Goal: Share content: Share content

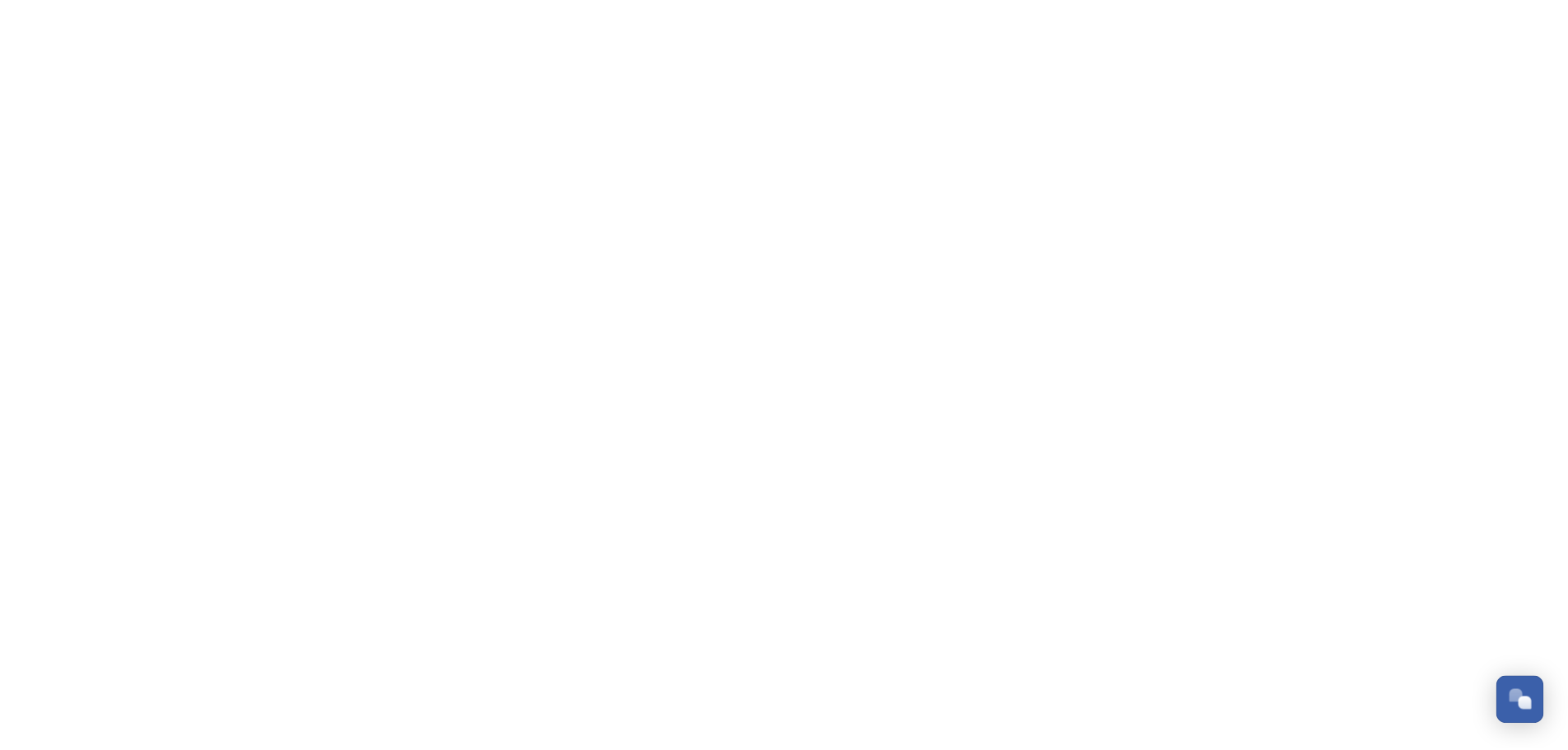
scroll to position [410, 0]
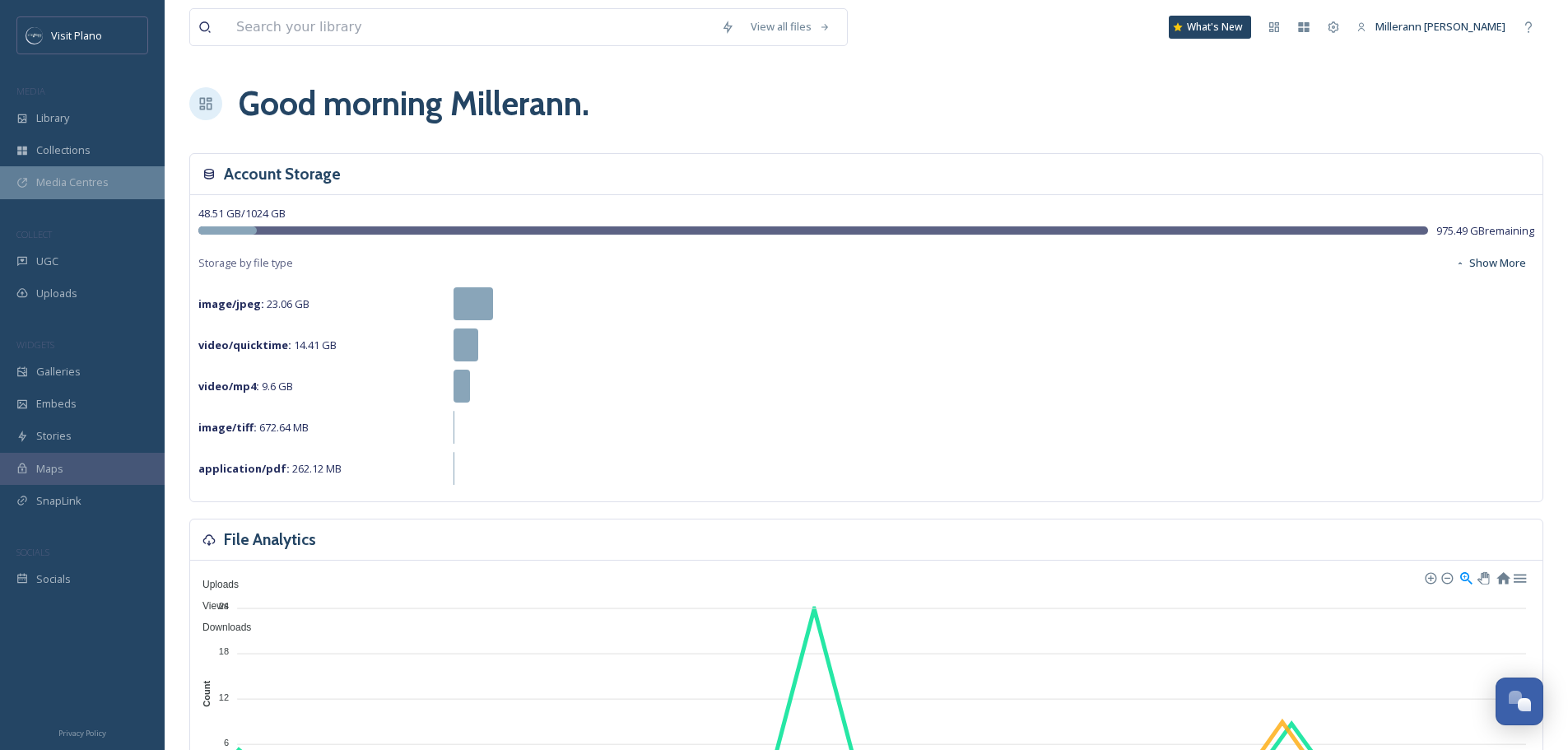
click at [53, 178] on span "Media Centres" at bounding box center [72, 182] width 72 height 16
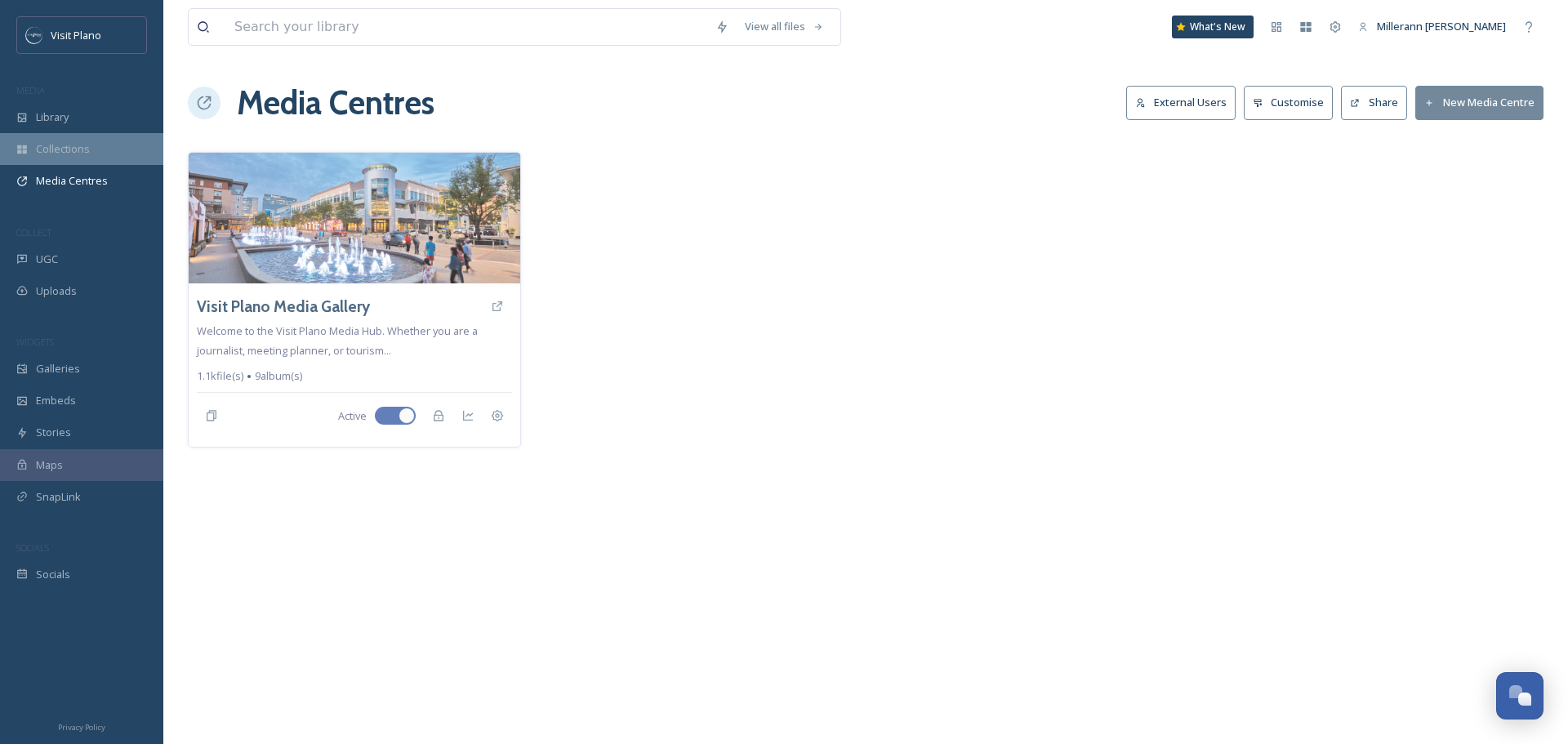
click at [70, 152] on span "Collections" at bounding box center [63, 149] width 54 height 15
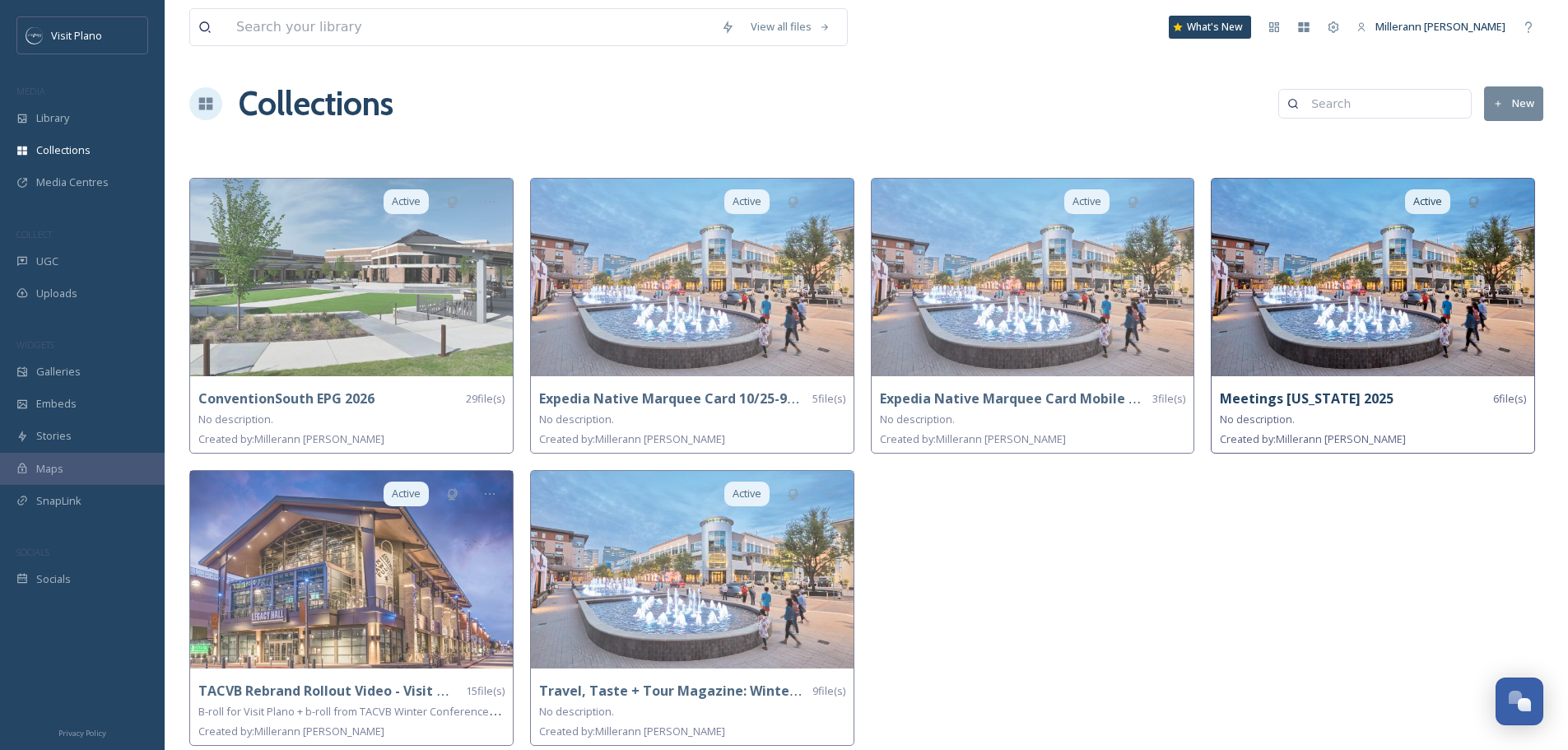
click at [1312, 399] on strong "Meetings [US_STATE] 2025" at bounding box center [1307, 398] width 173 height 19
click at [1351, 353] on img at bounding box center [1372, 277] width 322 height 198
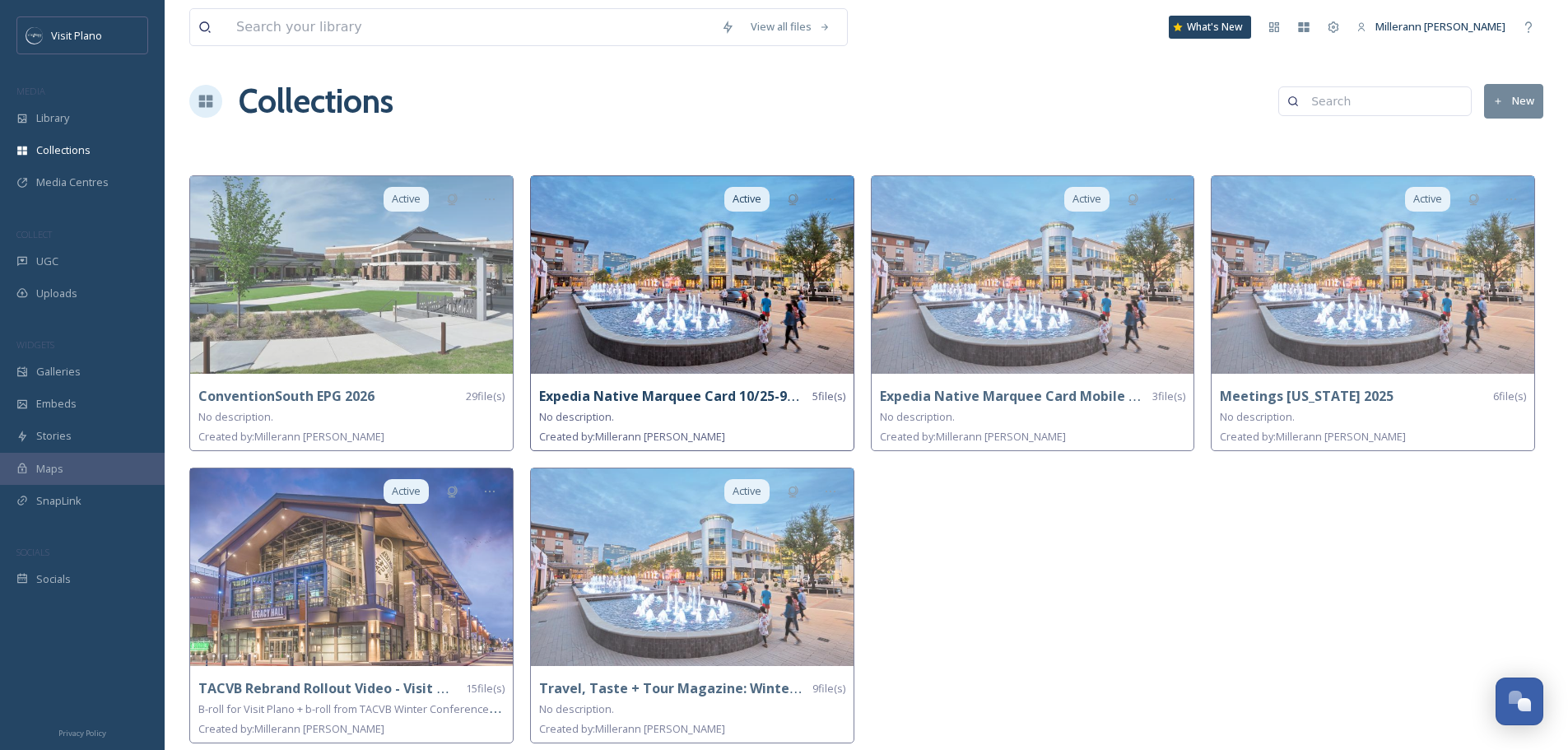
click at [683, 401] on strong "Expedia Native Marquee Card 10/25-9/26" at bounding box center [674, 395] width 269 height 19
click at [699, 392] on strong "Expedia Native Marquee Card 10/25-9/26" at bounding box center [674, 395] width 269 height 19
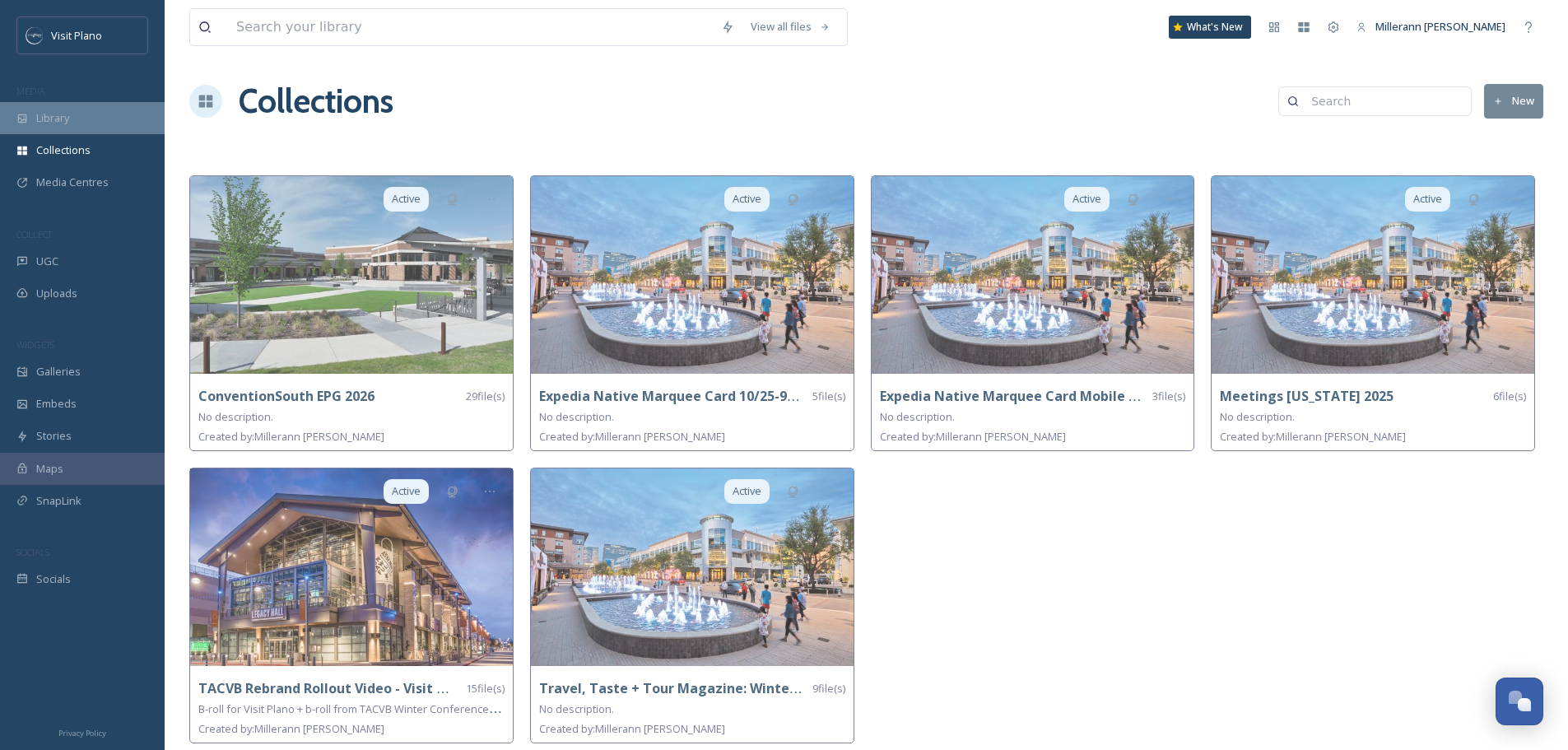
click at [66, 131] on div "Library" at bounding box center [82, 118] width 165 height 32
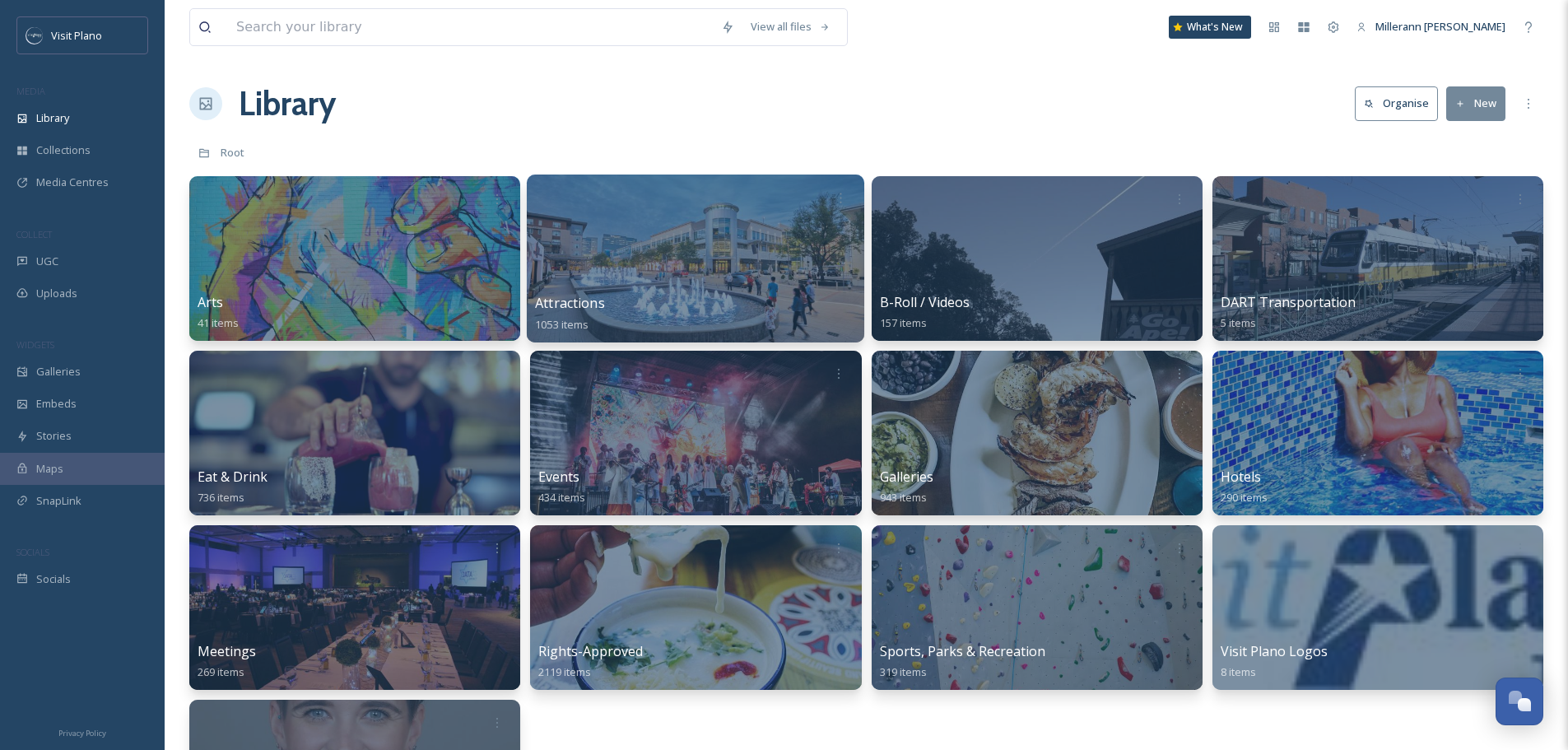
click at [579, 310] on span "Attractions" at bounding box center [570, 303] width 70 height 19
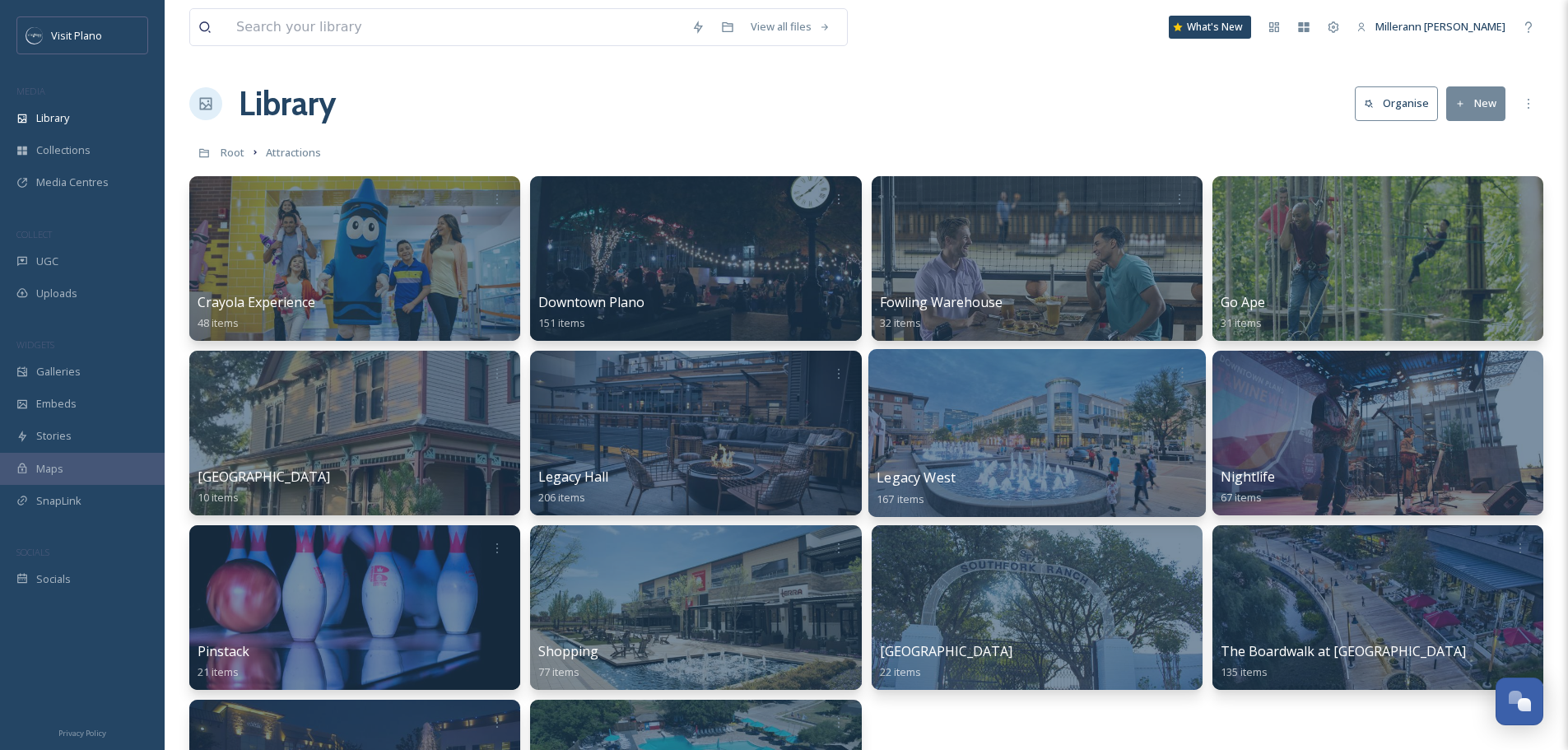
click at [958, 459] on div at bounding box center [1036, 432] width 338 height 168
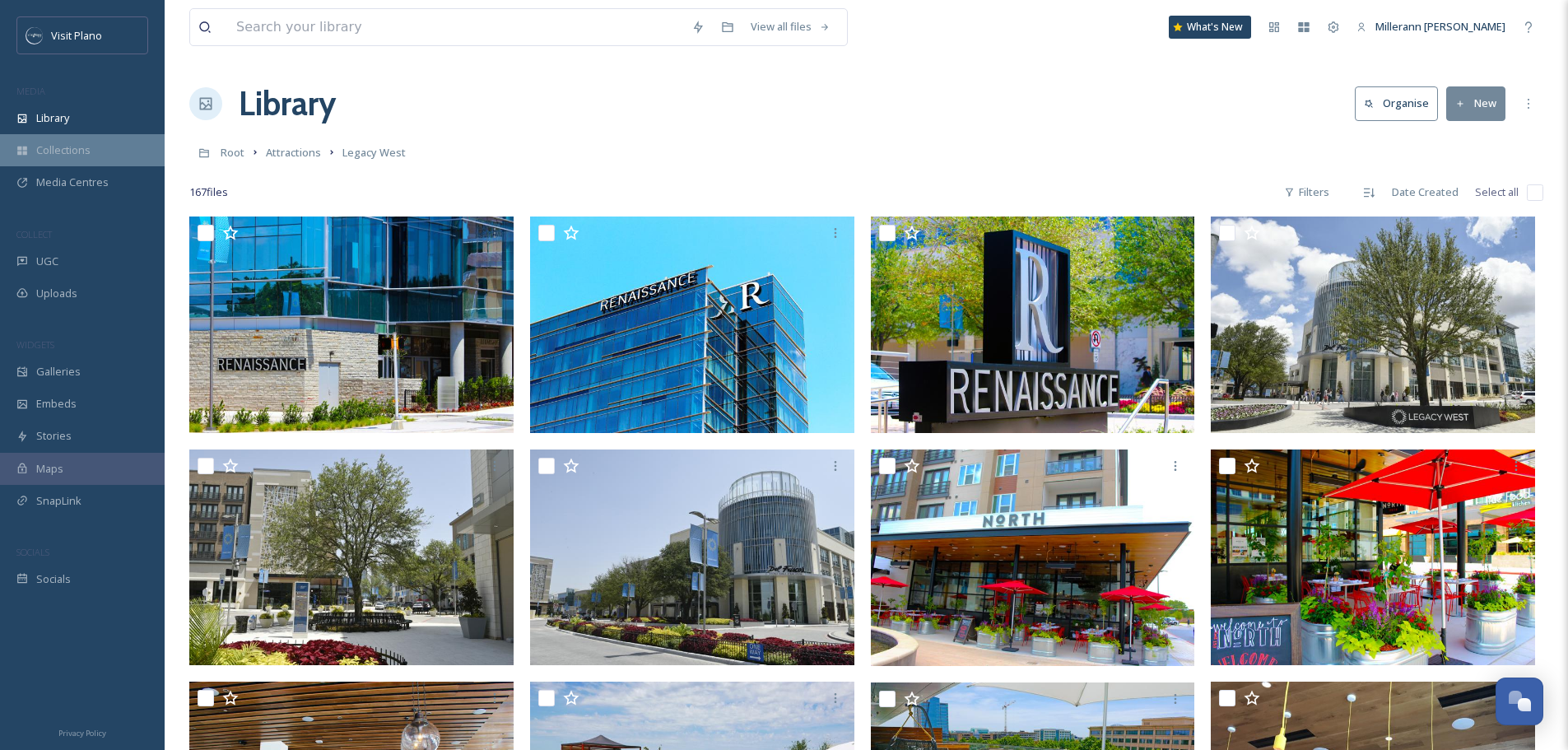
click at [36, 146] on span "Collections" at bounding box center [63, 150] width 55 height 16
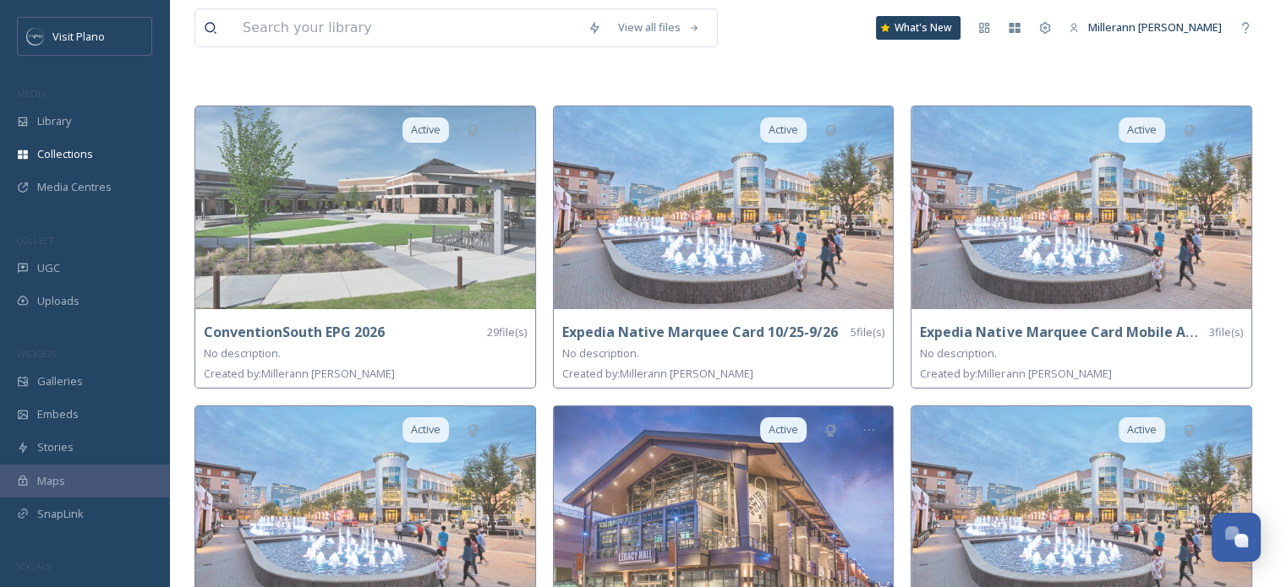
scroll to position [185, 0]
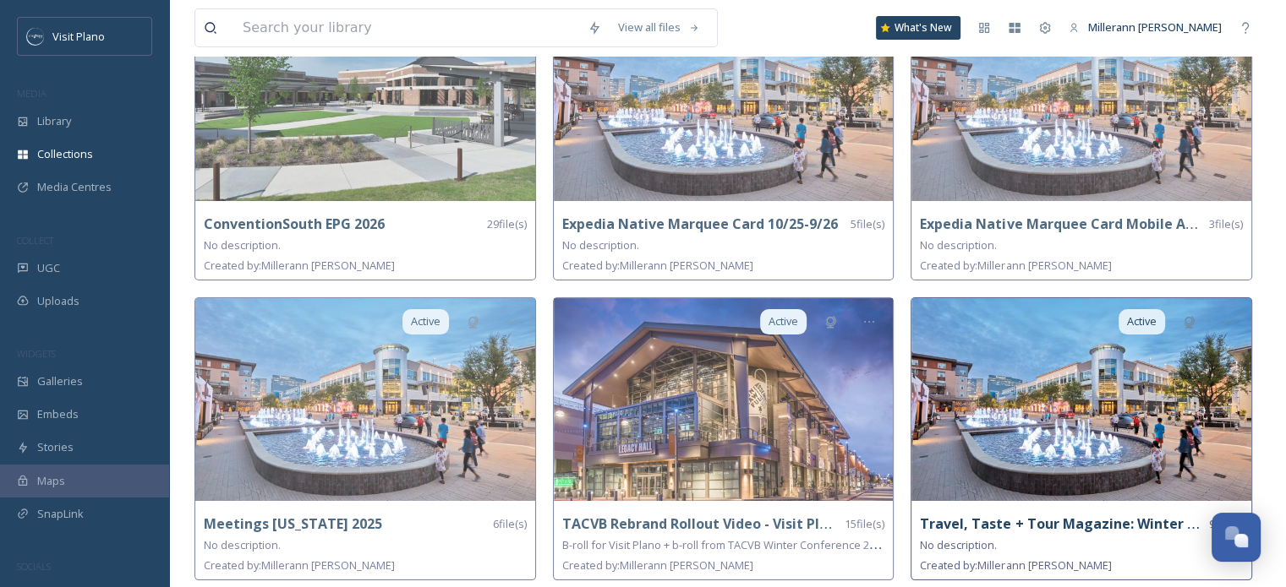
click at [984, 517] on strong "Travel, Taste + Tour Magazine: Winter 2025" at bounding box center [1068, 524] width 297 height 19
click at [1014, 466] on img at bounding box center [1081, 399] width 340 height 203
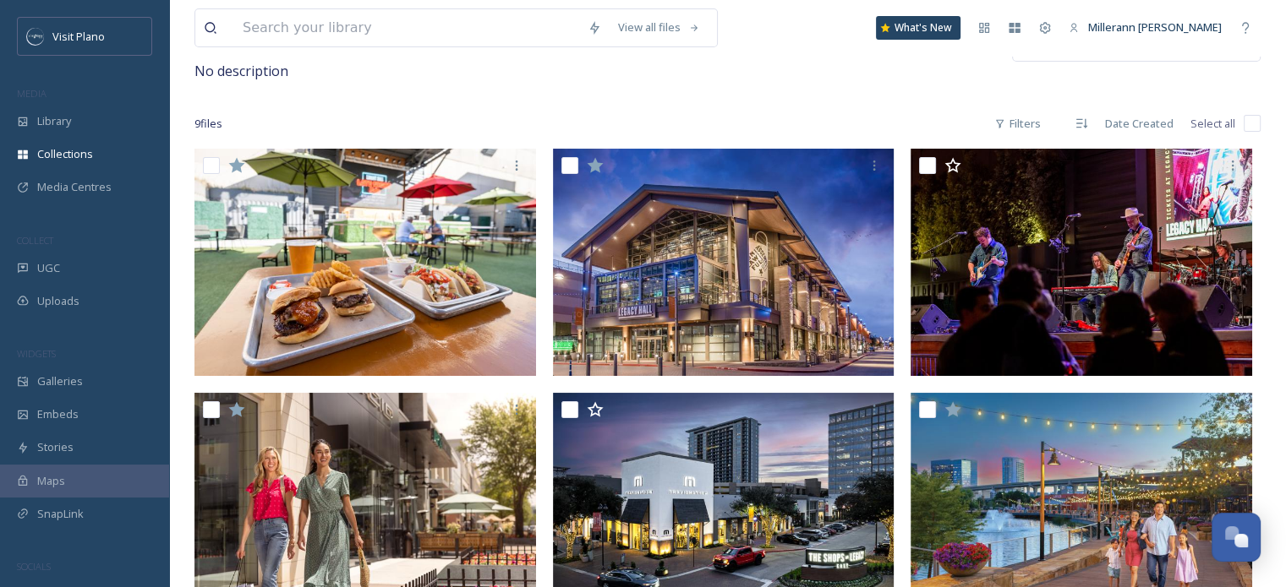
scroll to position [149, 0]
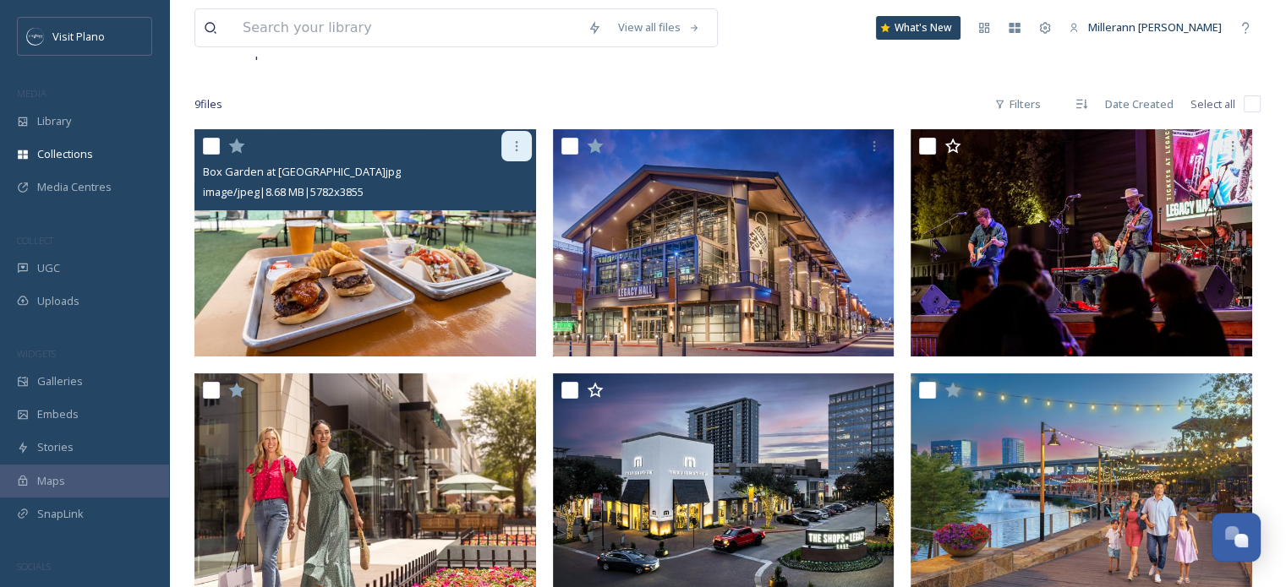
click at [517, 146] on icon at bounding box center [517, 146] width 14 height 14
click at [287, 266] on img at bounding box center [364, 243] width 341 height 228
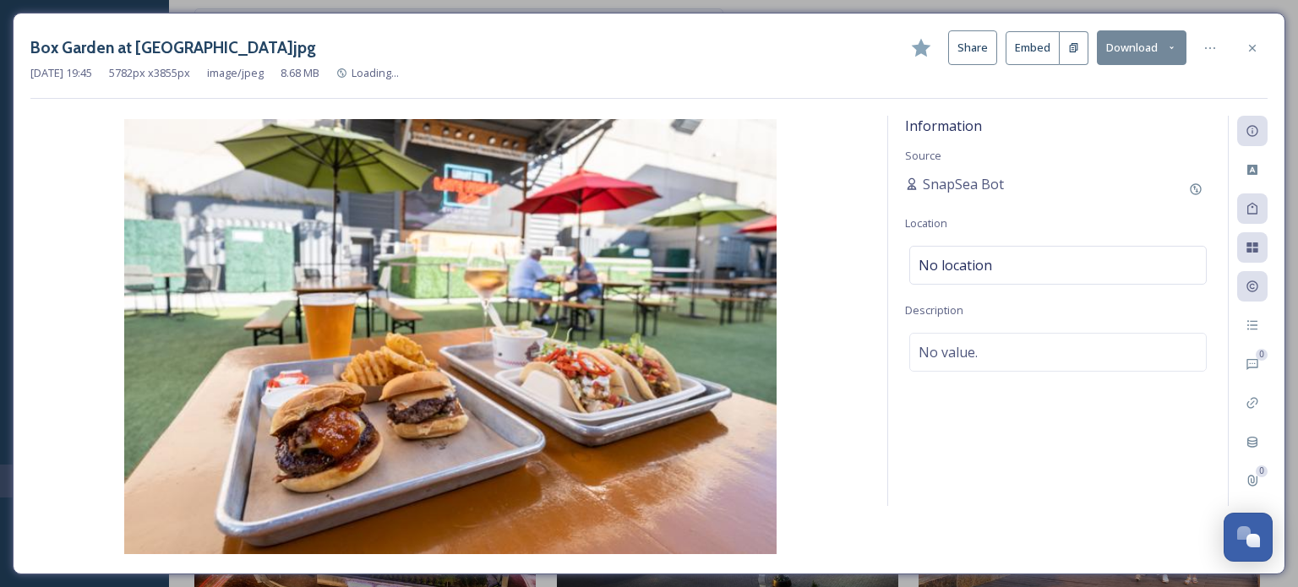
click at [970, 48] on button "Share" at bounding box center [972, 47] width 49 height 35
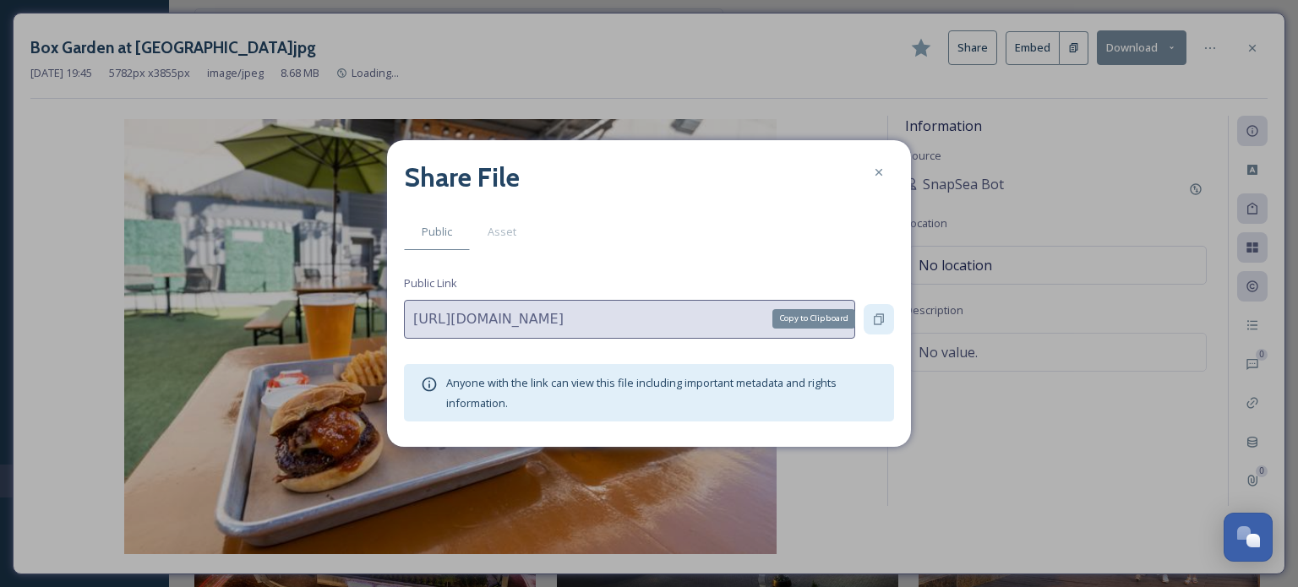
click at [882, 309] on div "Copy to Clipboard" at bounding box center [879, 319] width 30 height 30
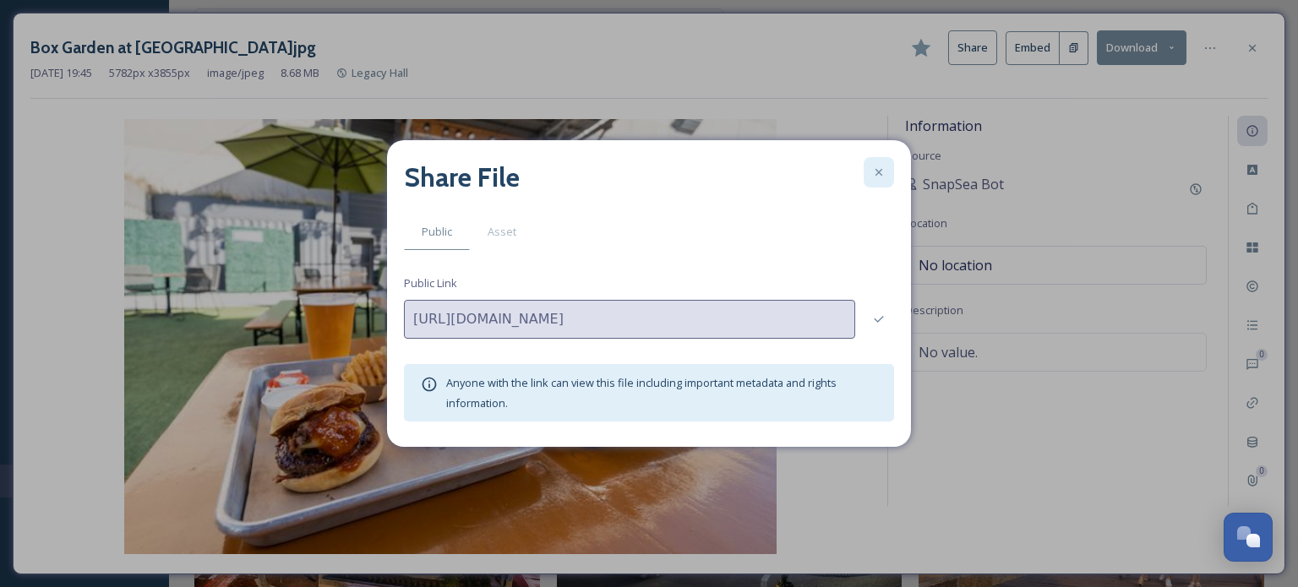
click at [882, 172] on icon at bounding box center [879, 173] width 14 height 14
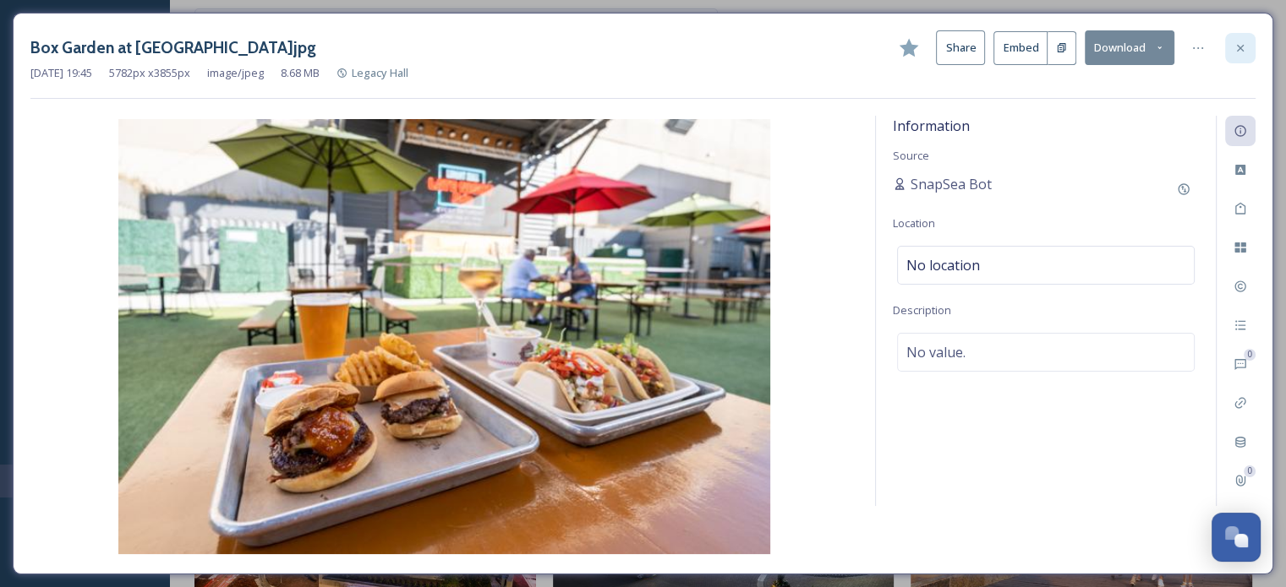
click at [1248, 42] on div at bounding box center [1240, 48] width 30 height 30
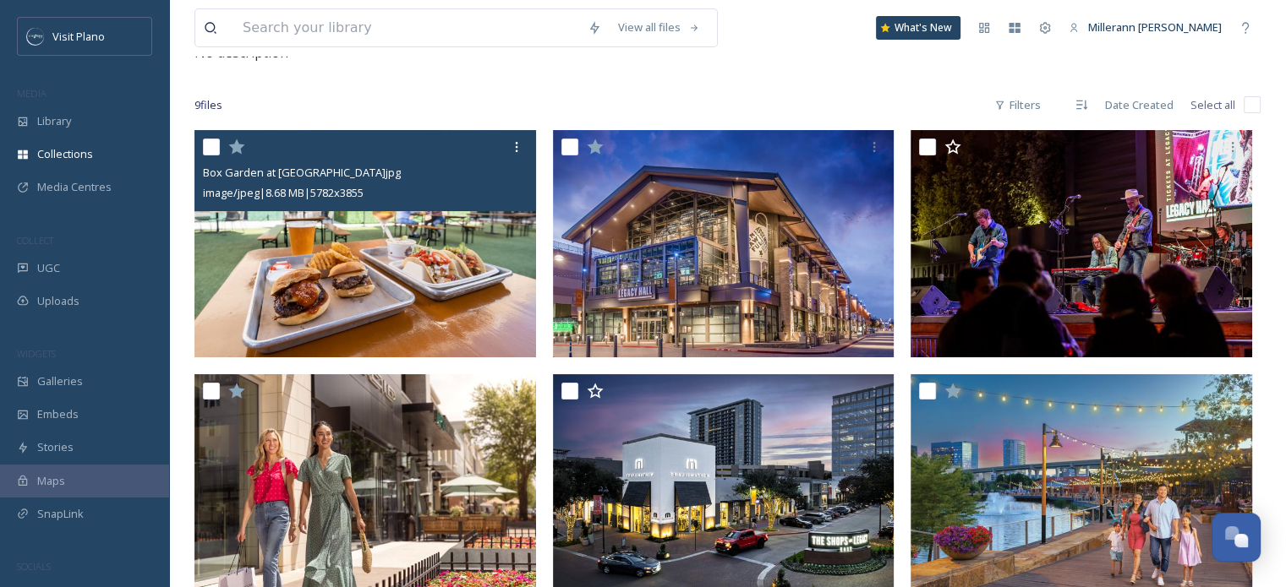
scroll to position [156, 0]
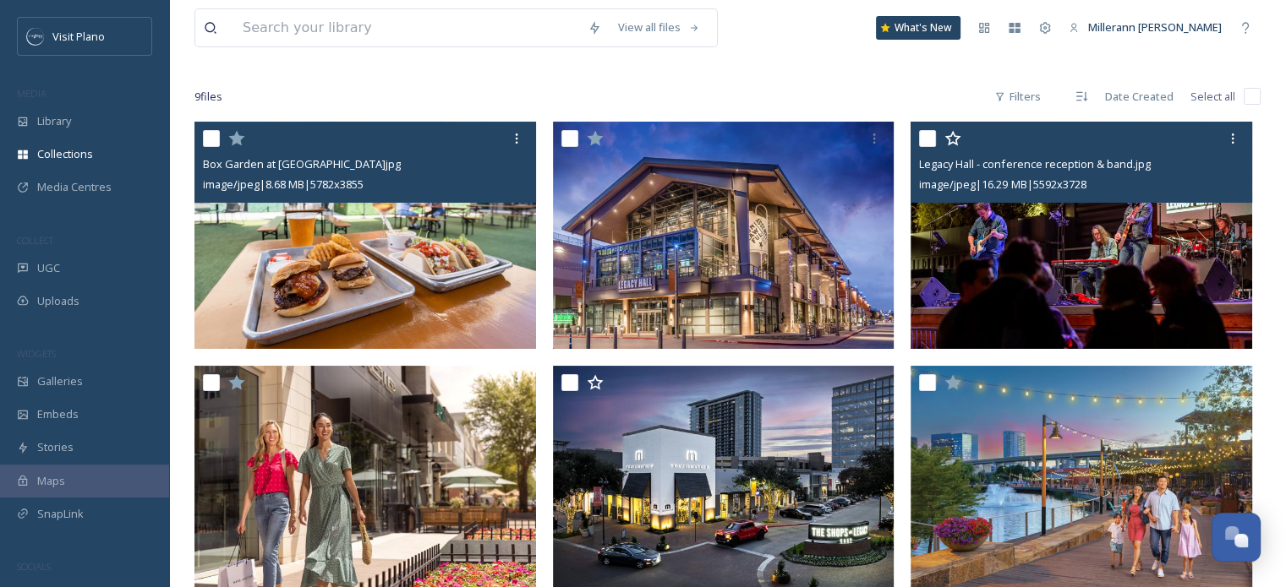
click at [1143, 283] on img at bounding box center [1080, 236] width 341 height 228
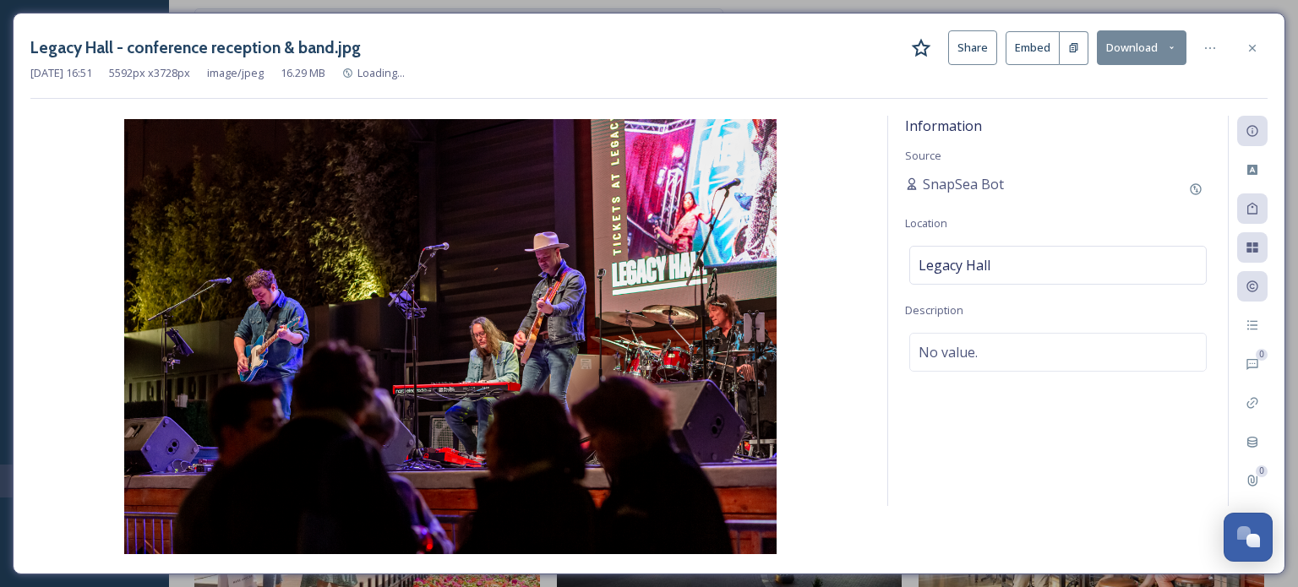
click at [975, 41] on button "Share" at bounding box center [972, 47] width 49 height 35
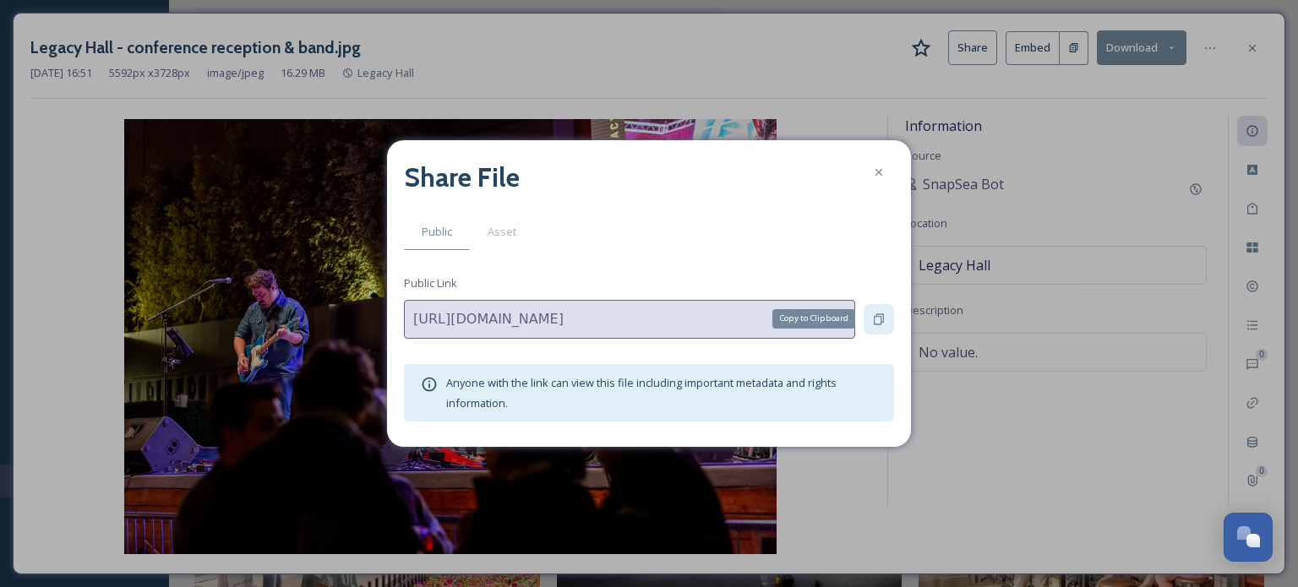
click at [885, 314] on icon at bounding box center [879, 320] width 14 height 14
click at [875, 175] on icon at bounding box center [879, 173] width 14 height 14
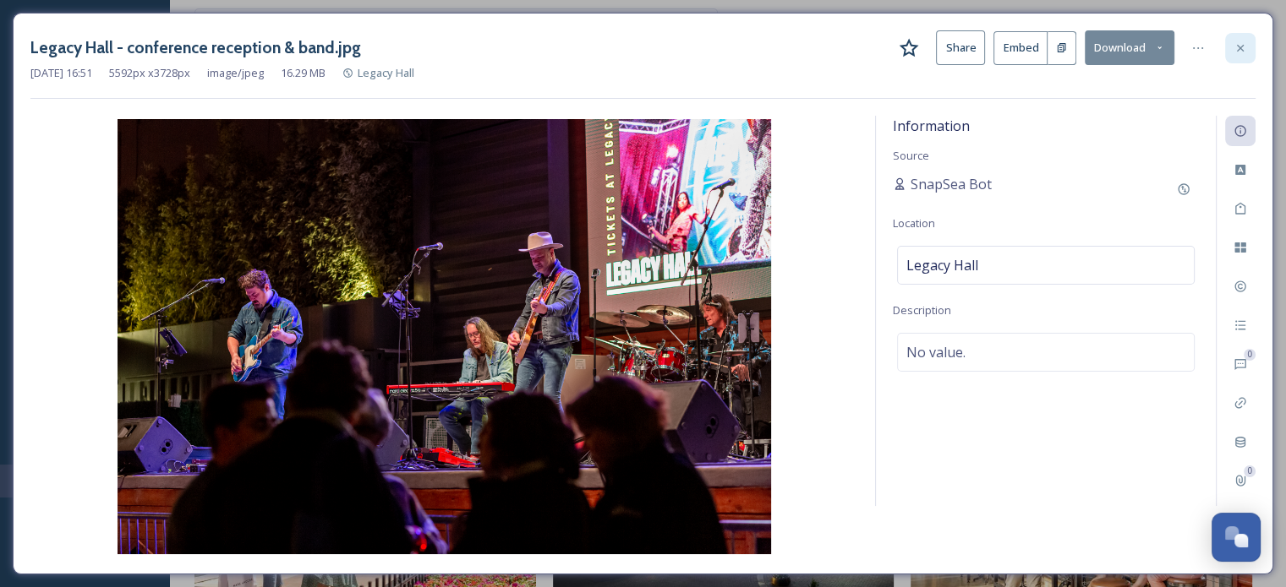
click at [1231, 35] on div at bounding box center [1240, 48] width 30 height 30
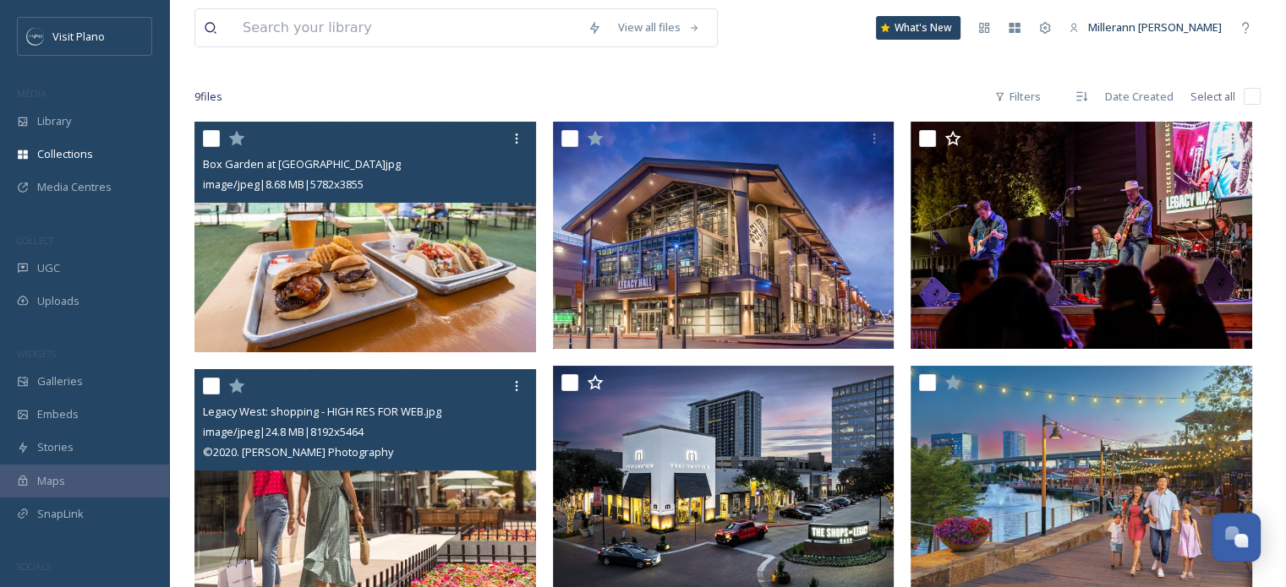
click at [364, 483] on img at bounding box center [364, 483] width 341 height 228
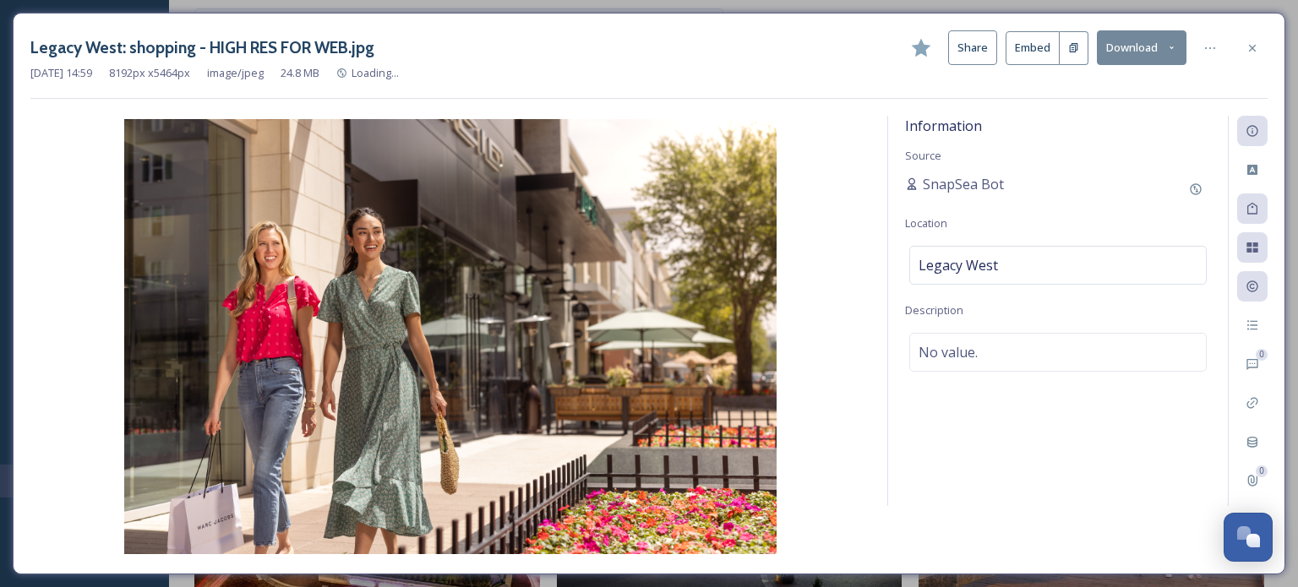
click at [970, 51] on button "Share" at bounding box center [972, 47] width 49 height 35
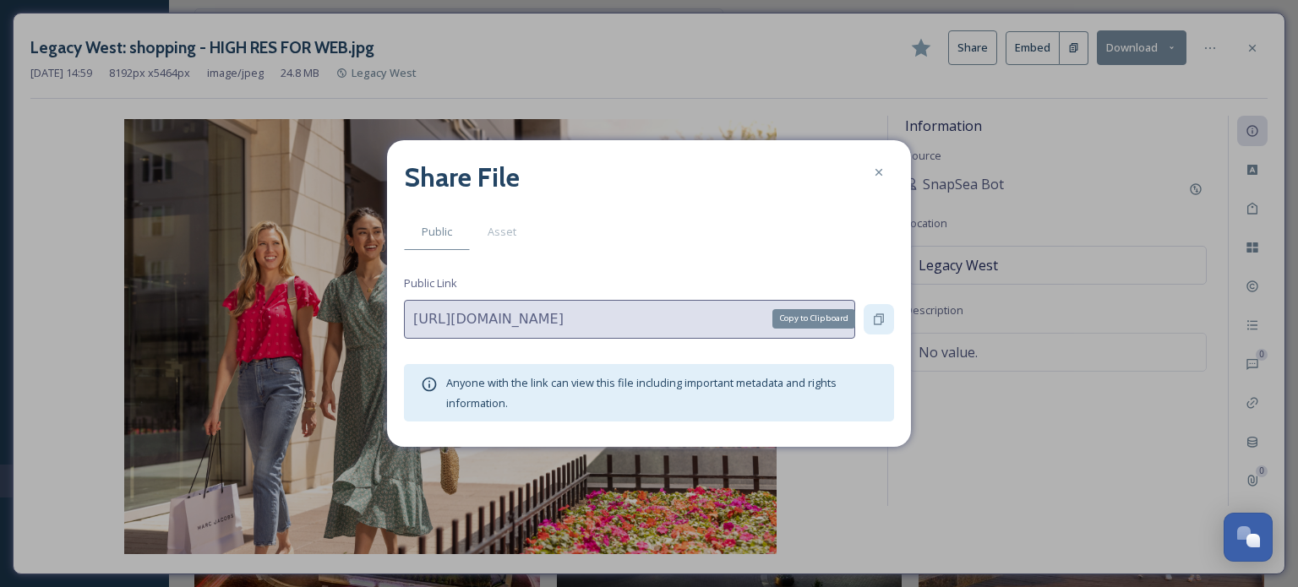
click at [880, 314] on icon at bounding box center [879, 319] width 10 height 11
click at [882, 167] on icon at bounding box center [879, 173] width 14 height 14
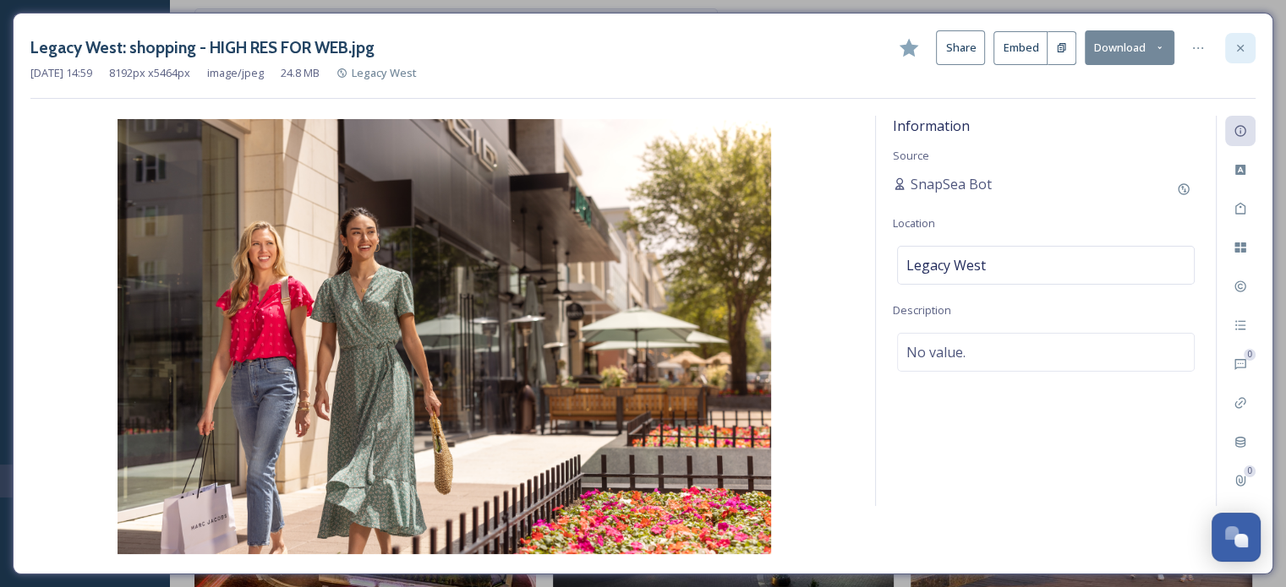
click at [1234, 40] on div at bounding box center [1240, 48] width 30 height 30
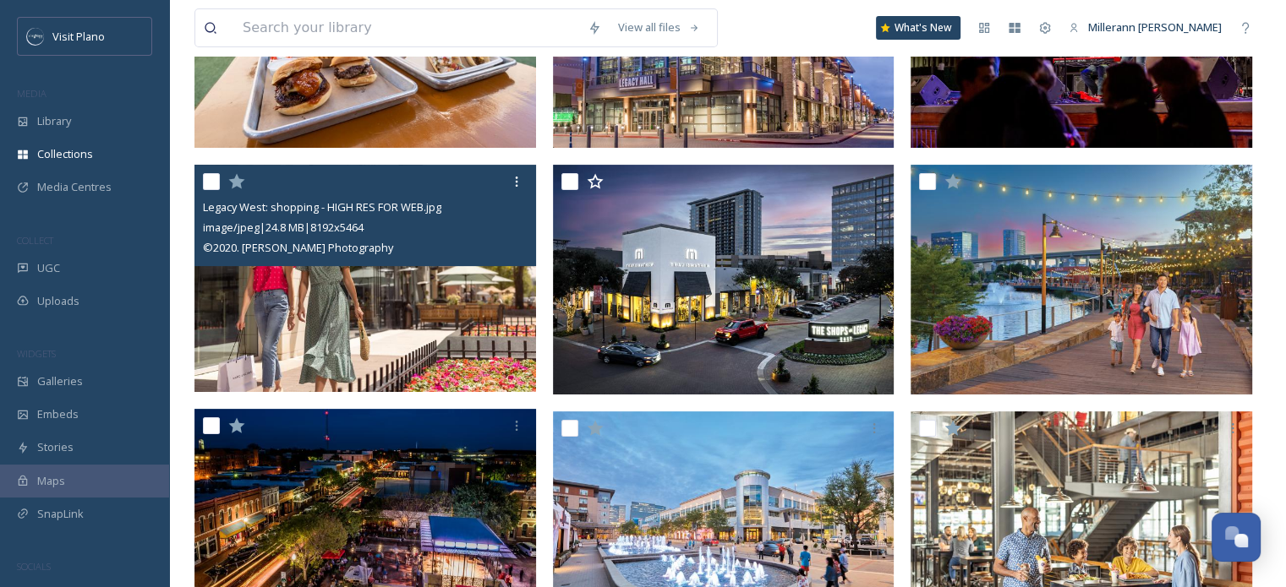
scroll to position [423, 0]
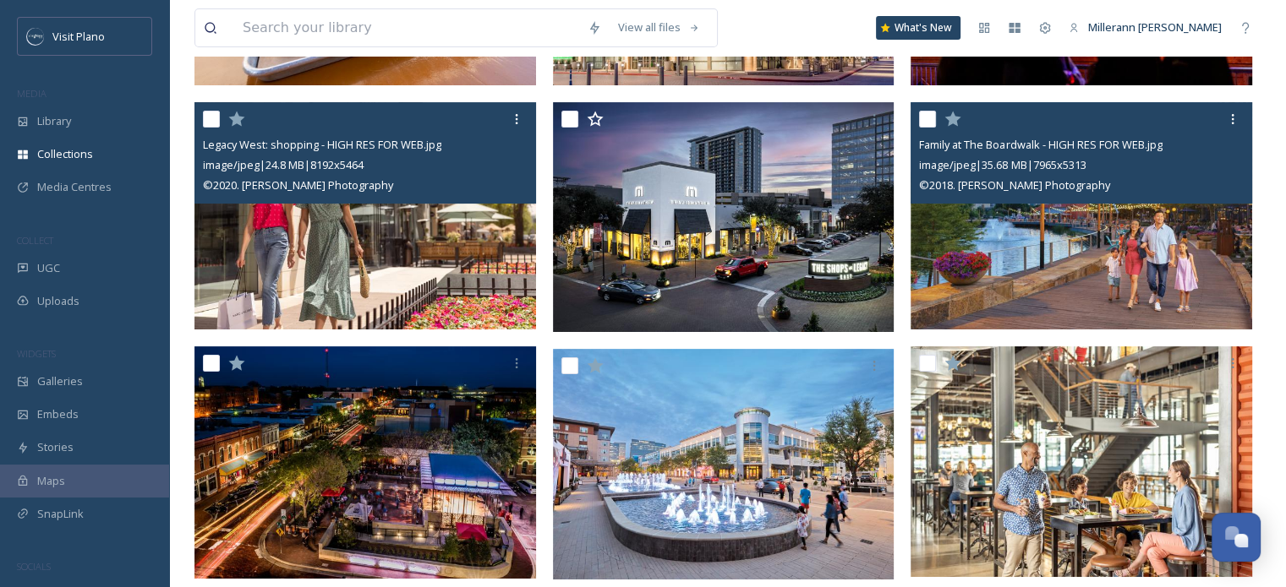
click at [1153, 249] on img at bounding box center [1080, 216] width 341 height 228
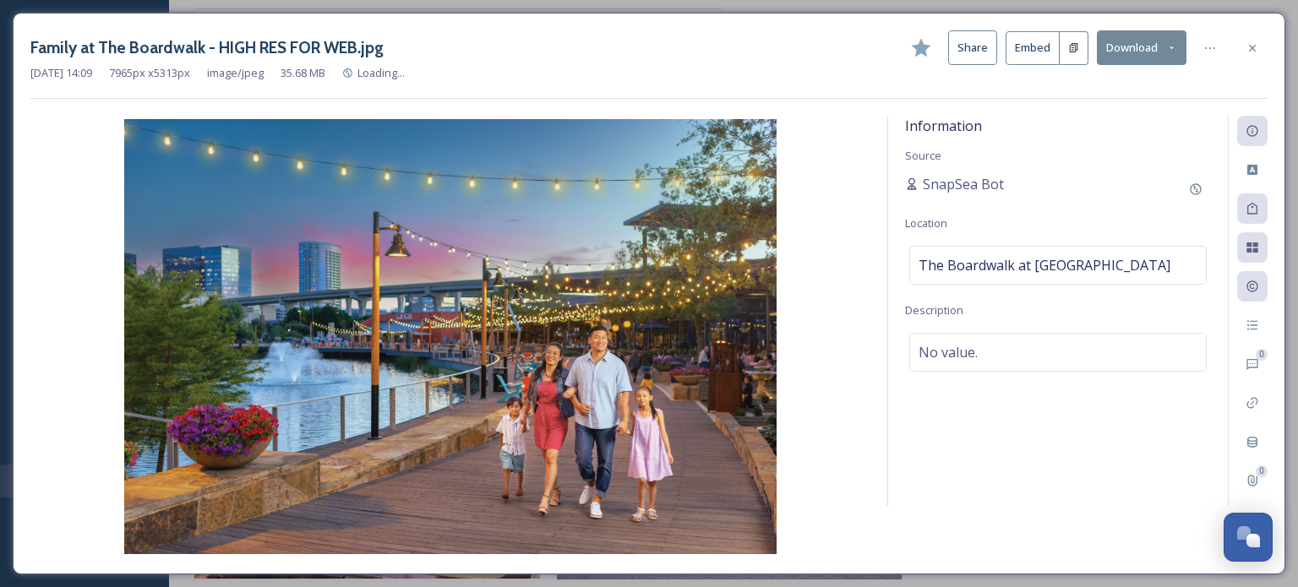
click at [969, 42] on button "Share" at bounding box center [972, 47] width 49 height 35
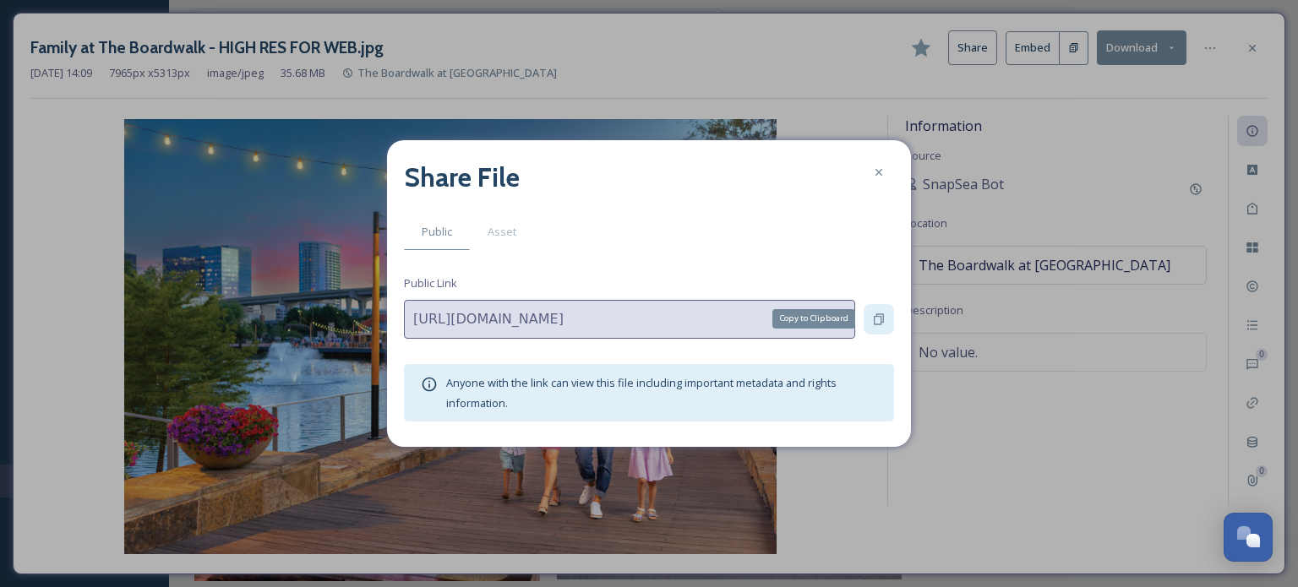
click at [876, 317] on icon at bounding box center [879, 320] width 14 height 14
click at [877, 166] on icon at bounding box center [879, 173] width 14 height 14
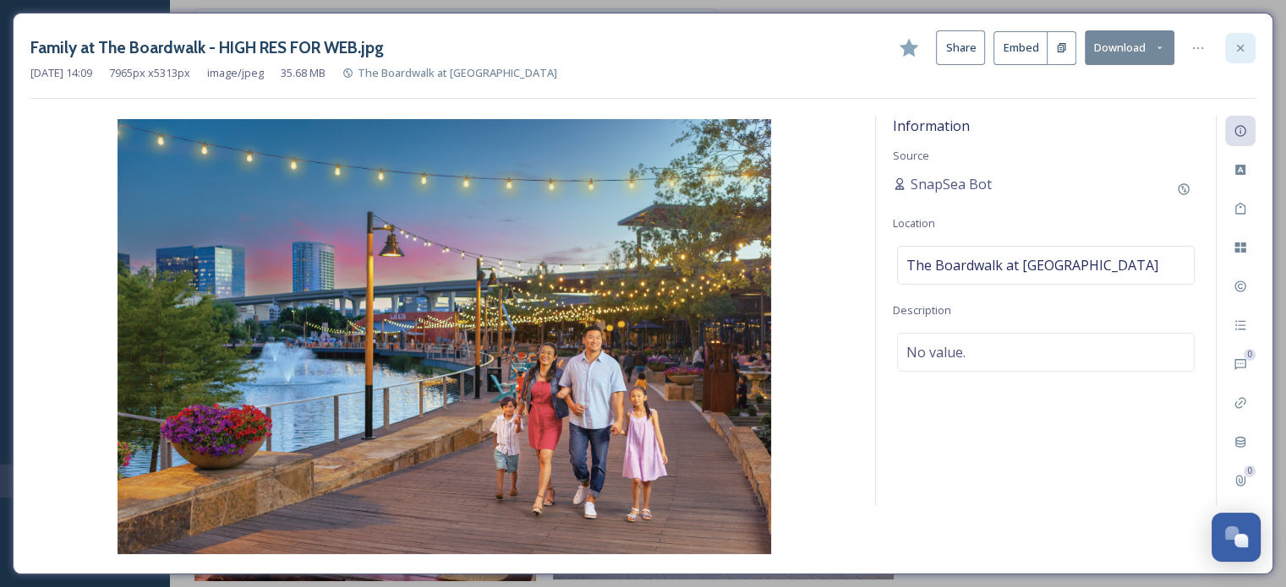
click at [1245, 43] on icon at bounding box center [1240, 48] width 14 height 14
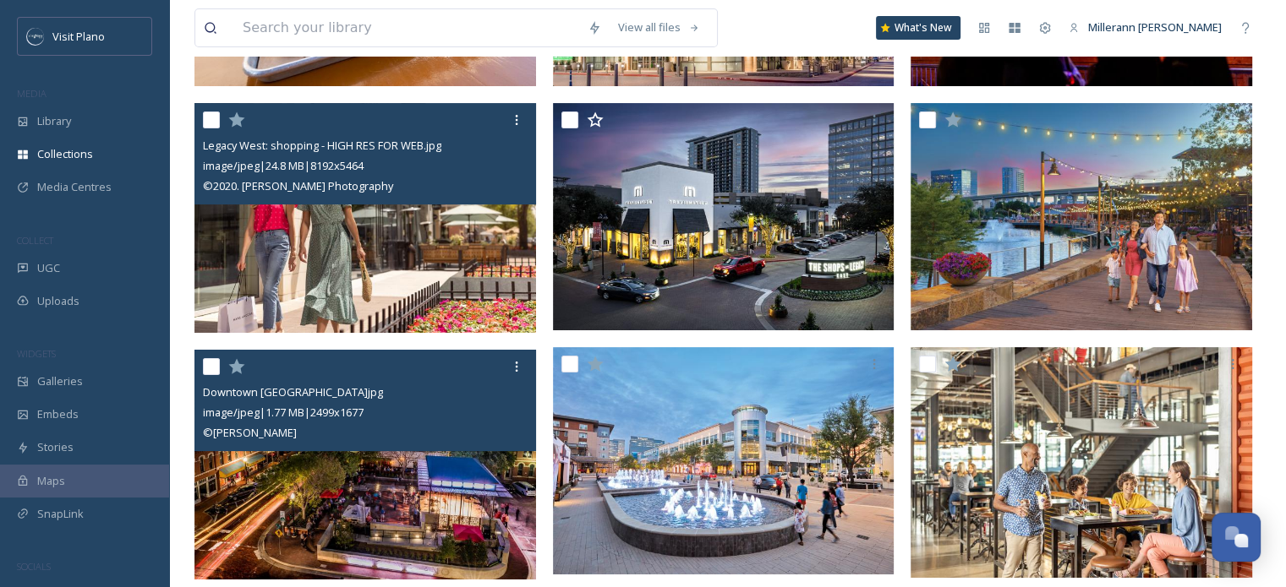
click at [392, 467] on img at bounding box center [364, 464] width 341 height 229
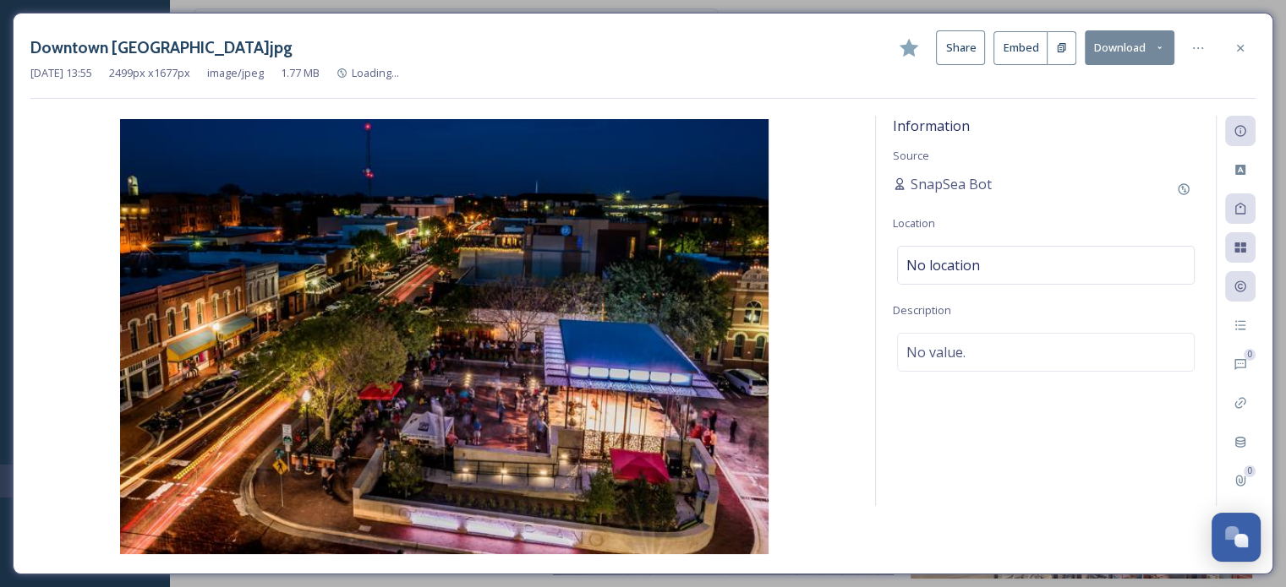
scroll to position [421, 0]
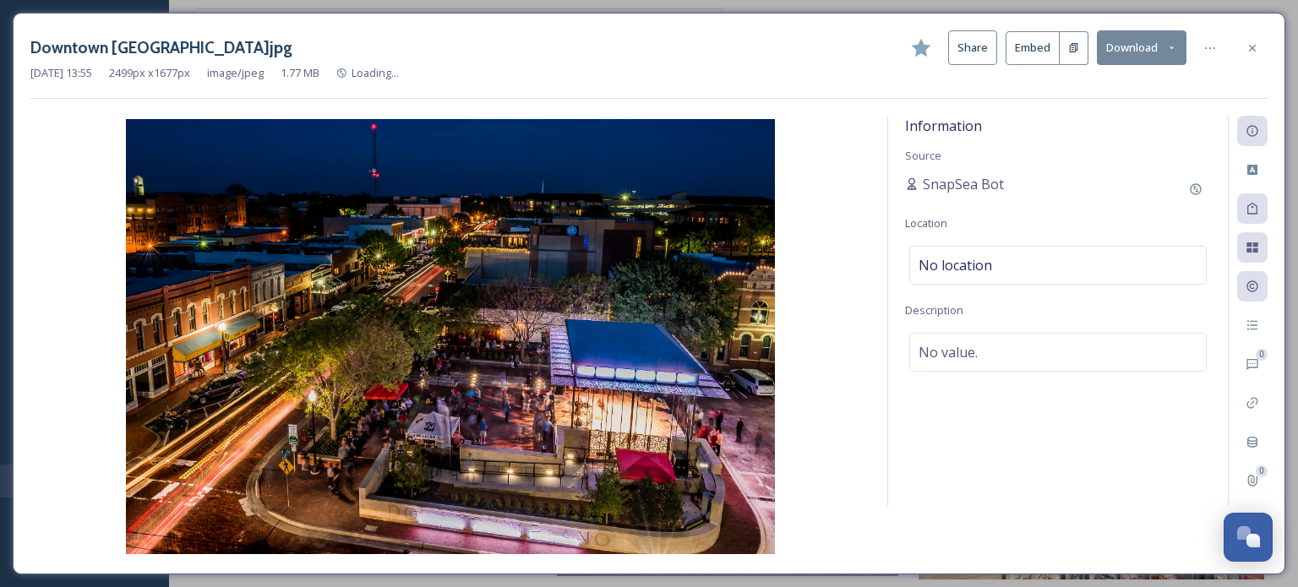
click at [978, 57] on button "Share" at bounding box center [972, 47] width 49 height 35
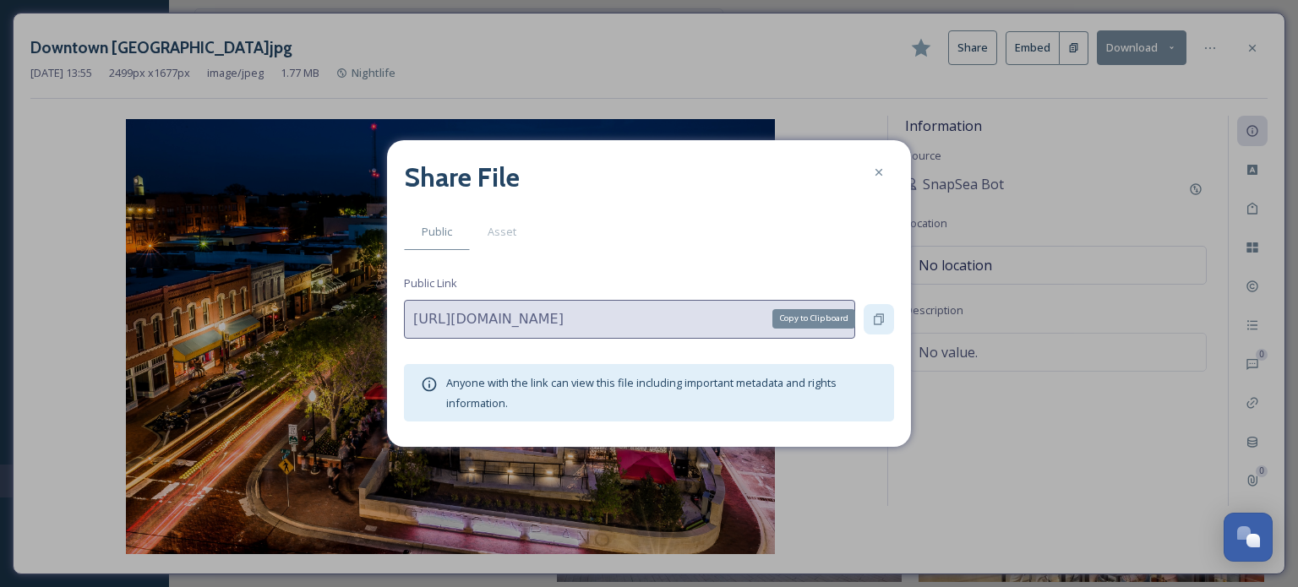
click at [873, 314] on icon at bounding box center [879, 320] width 14 height 14
click at [876, 169] on icon at bounding box center [879, 173] width 14 height 14
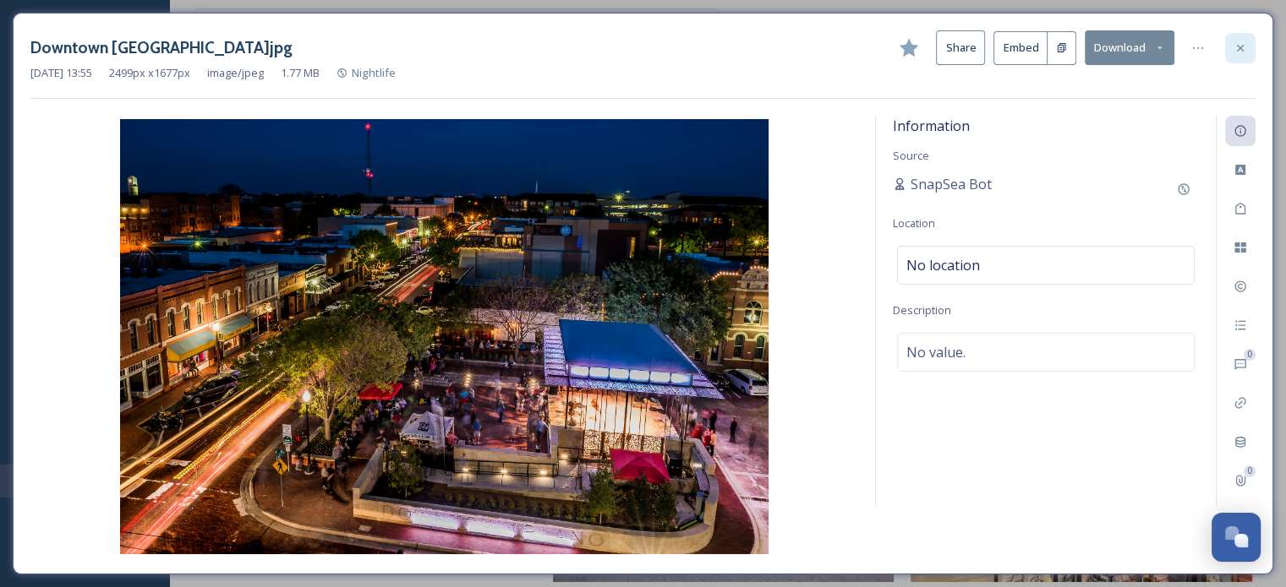
click at [1241, 39] on div at bounding box center [1240, 48] width 30 height 30
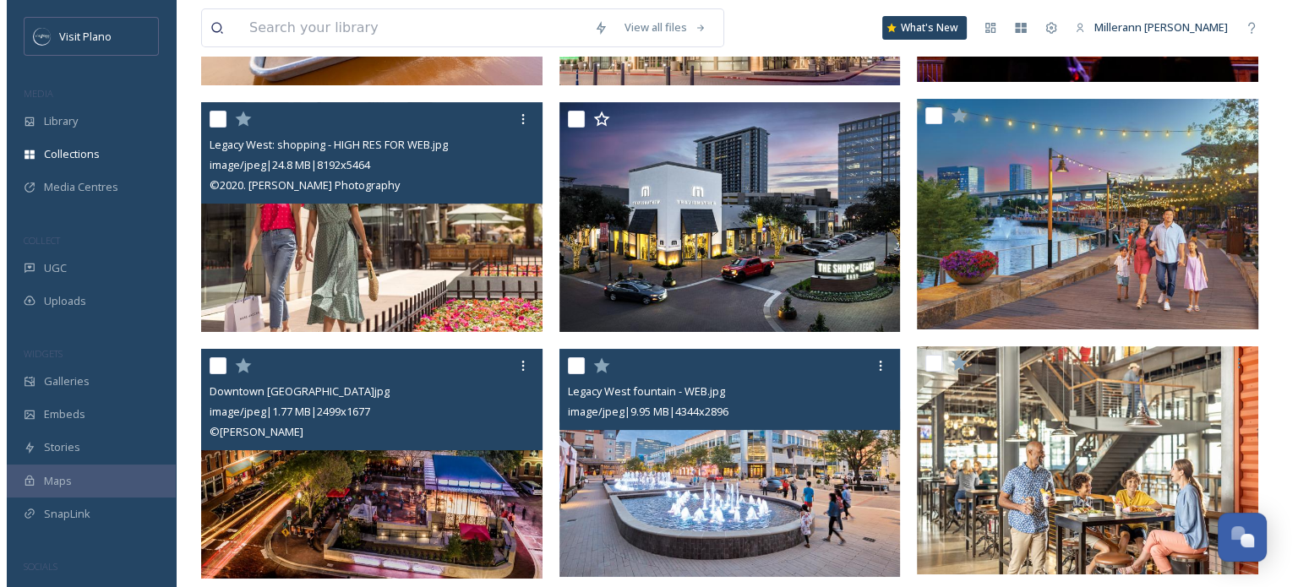
scroll to position [423, 0]
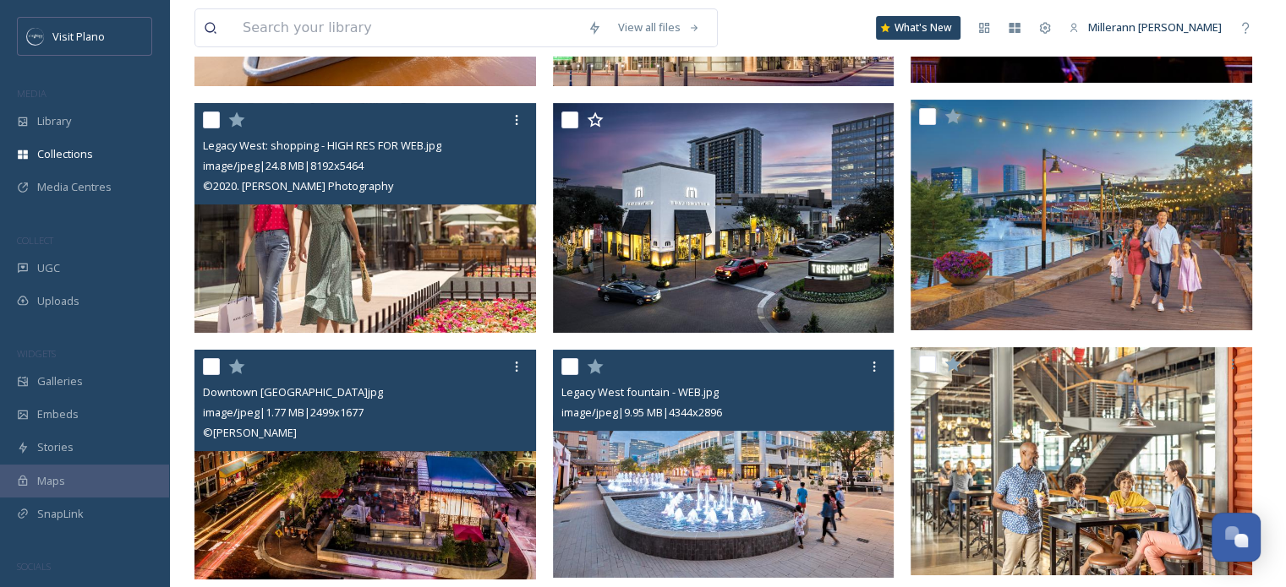
click at [844, 462] on img at bounding box center [723, 464] width 341 height 228
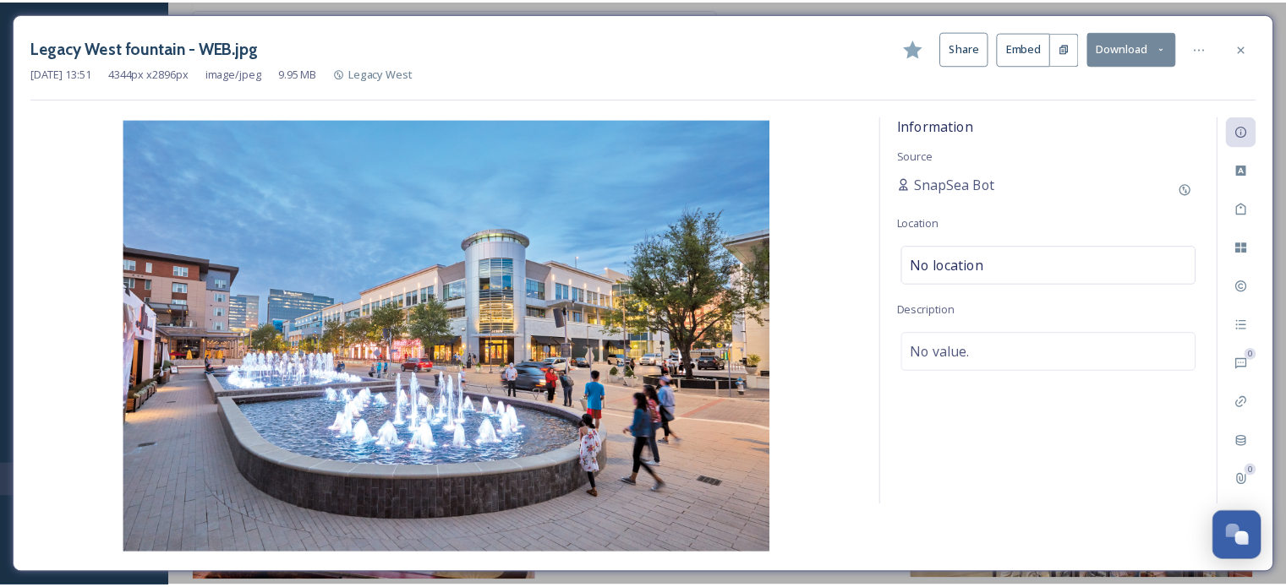
scroll to position [423, 0]
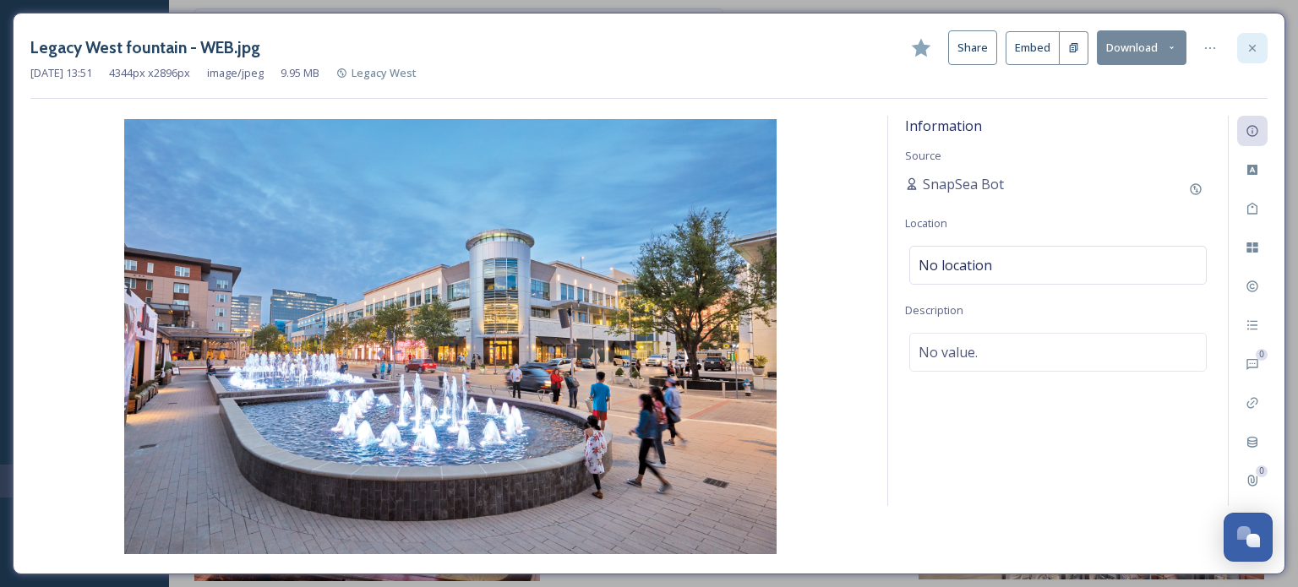
click at [1255, 46] on icon at bounding box center [1253, 48] width 14 height 14
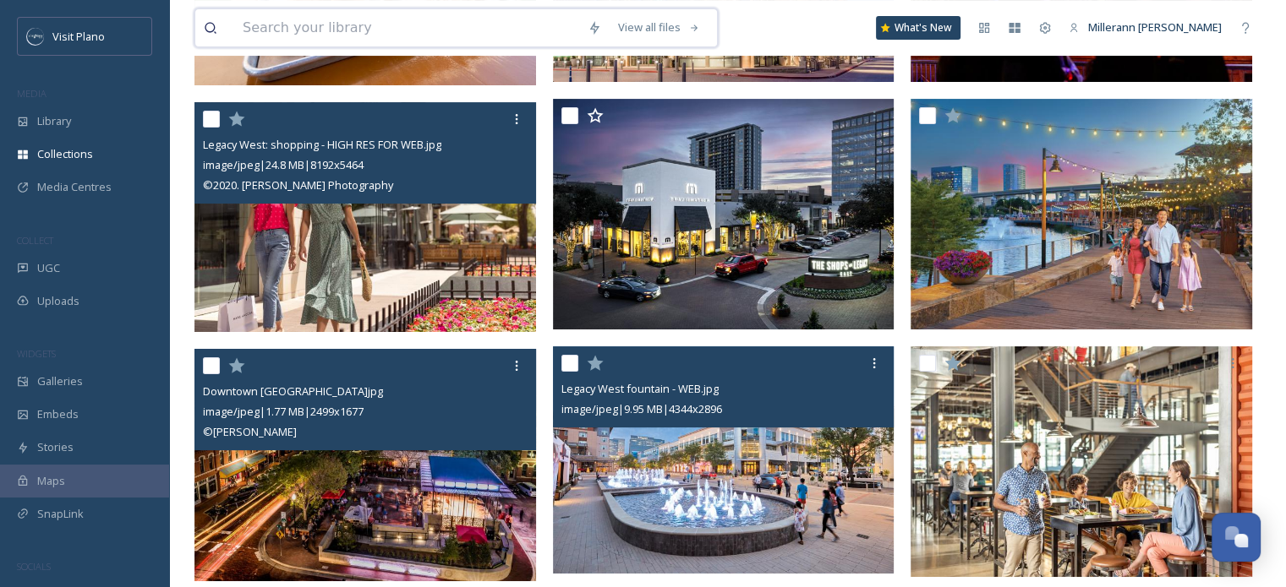
click at [382, 29] on input at bounding box center [406, 27] width 345 height 37
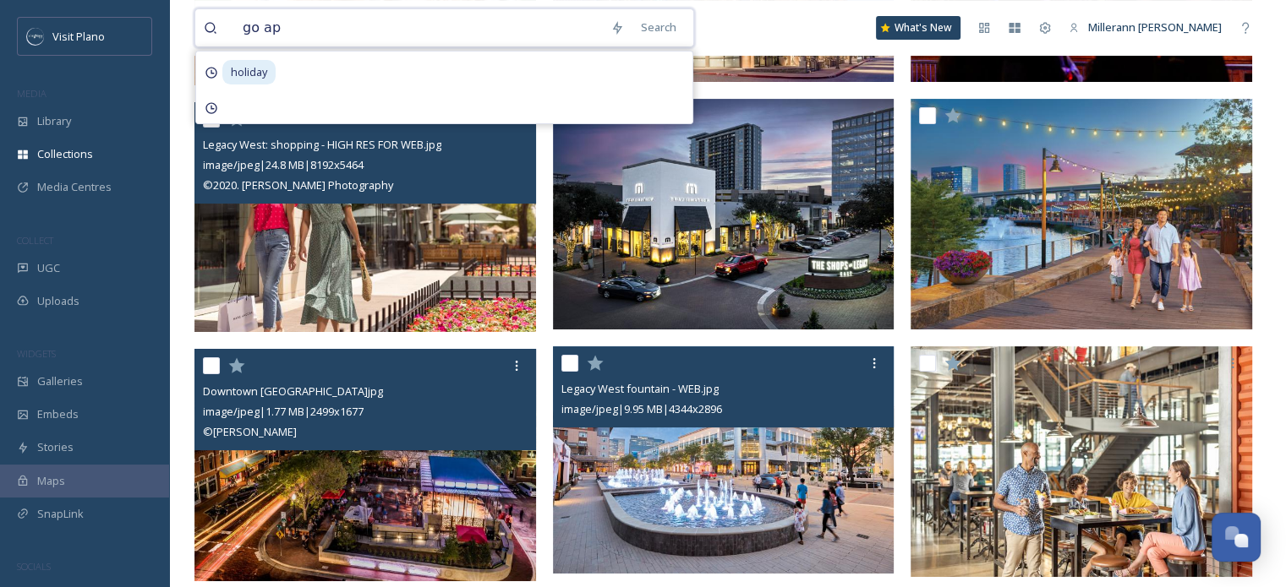
type input "go ape"
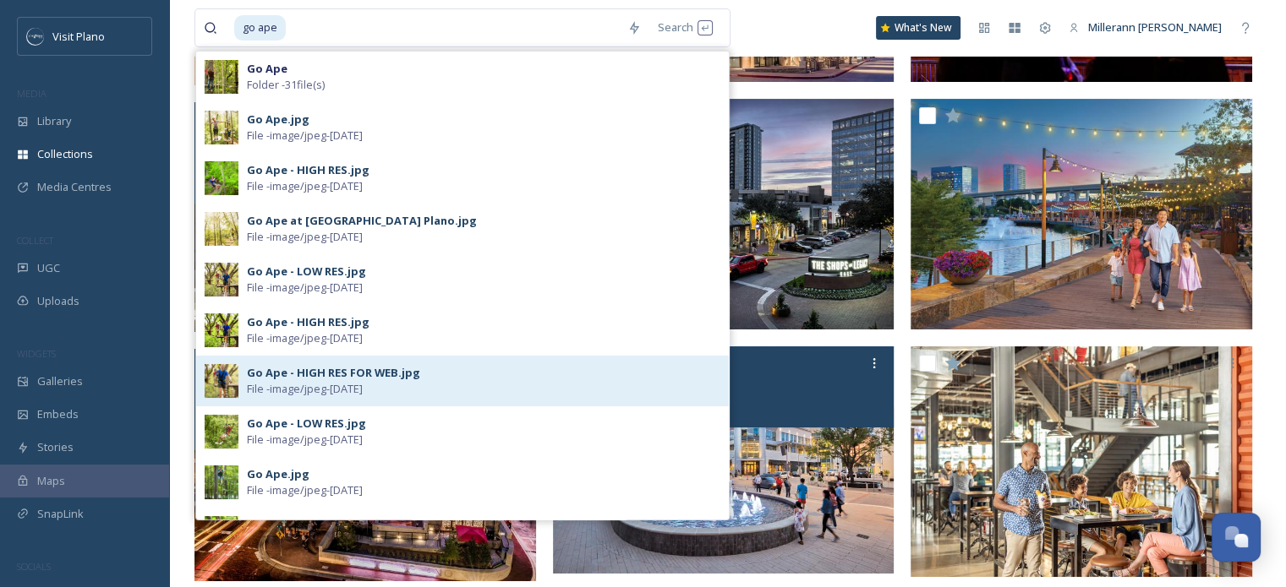
click at [222, 363] on div "Go Ape - HIGH RES FOR WEB.jpg File - image/jpeg - [DATE]" at bounding box center [462, 381] width 532 height 51
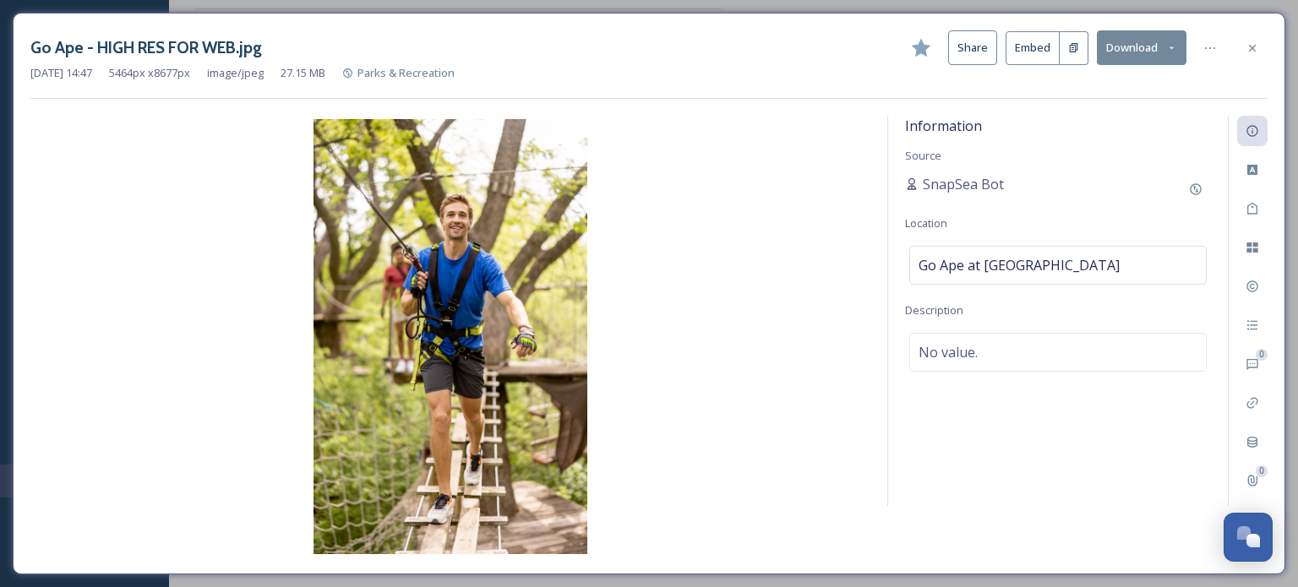
click at [969, 38] on button "Share" at bounding box center [972, 47] width 49 height 35
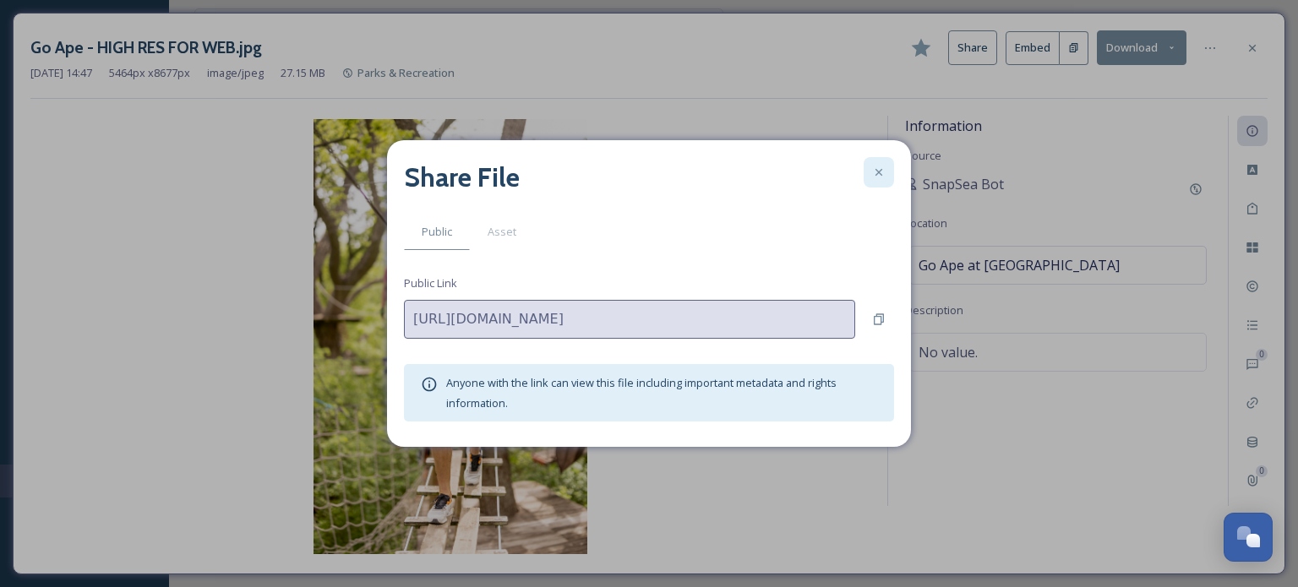
click at [881, 171] on icon at bounding box center [879, 172] width 7 height 7
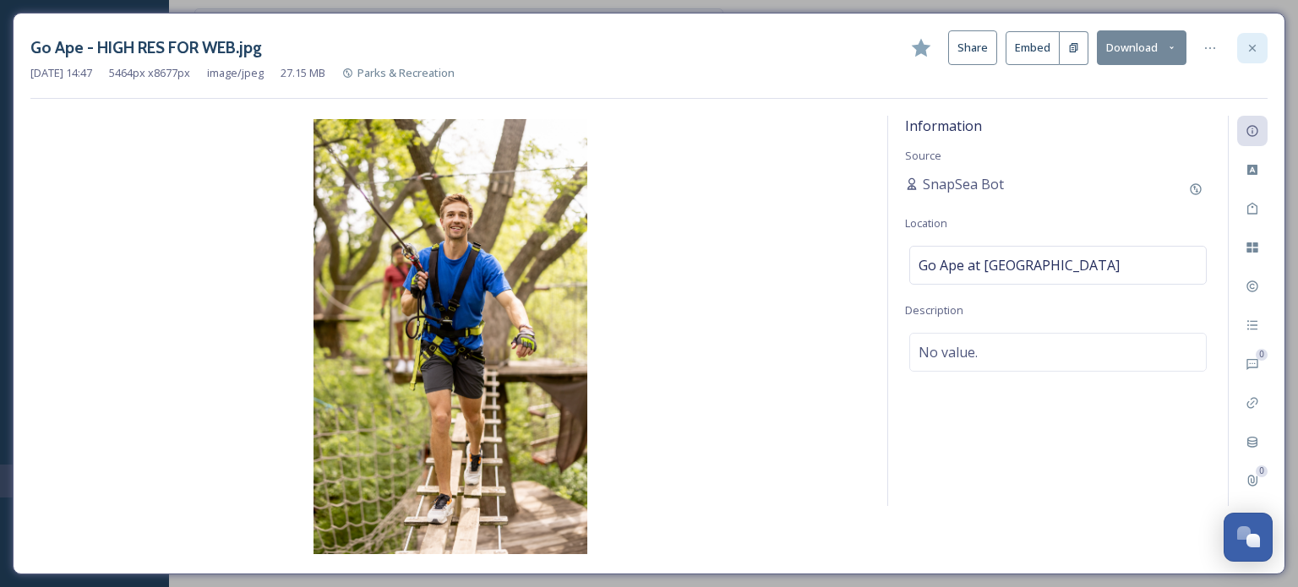
click at [1242, 50] on div at bounding box center [1252, 48] width 30 height 30
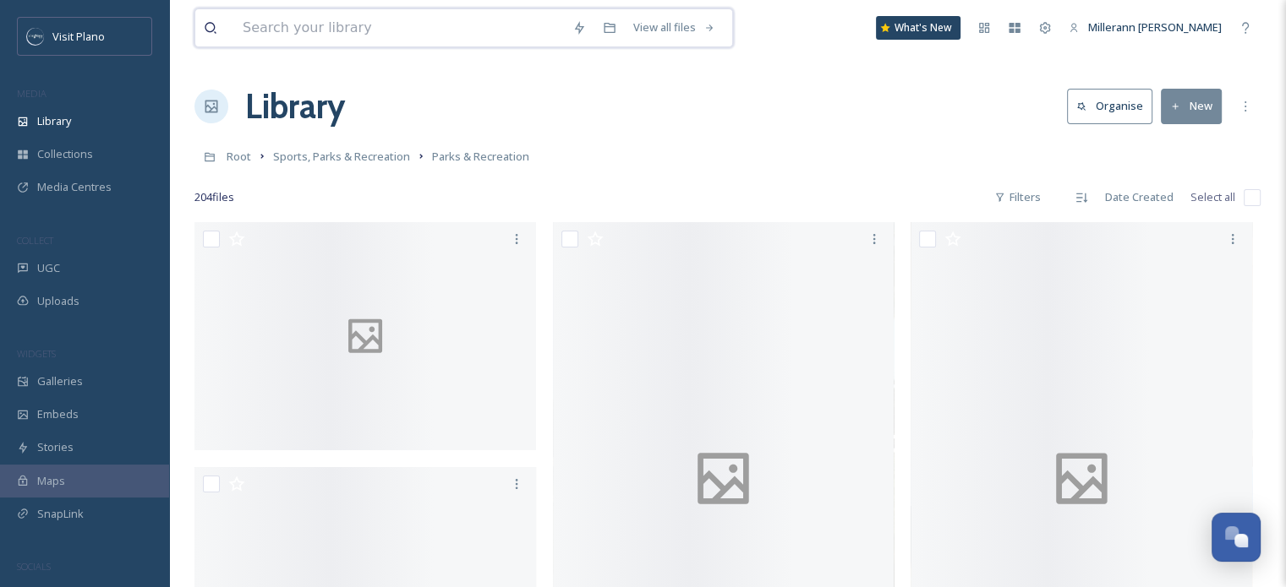
click at [303, 28] on input at bounding box center [399, 27] width 330 height 37
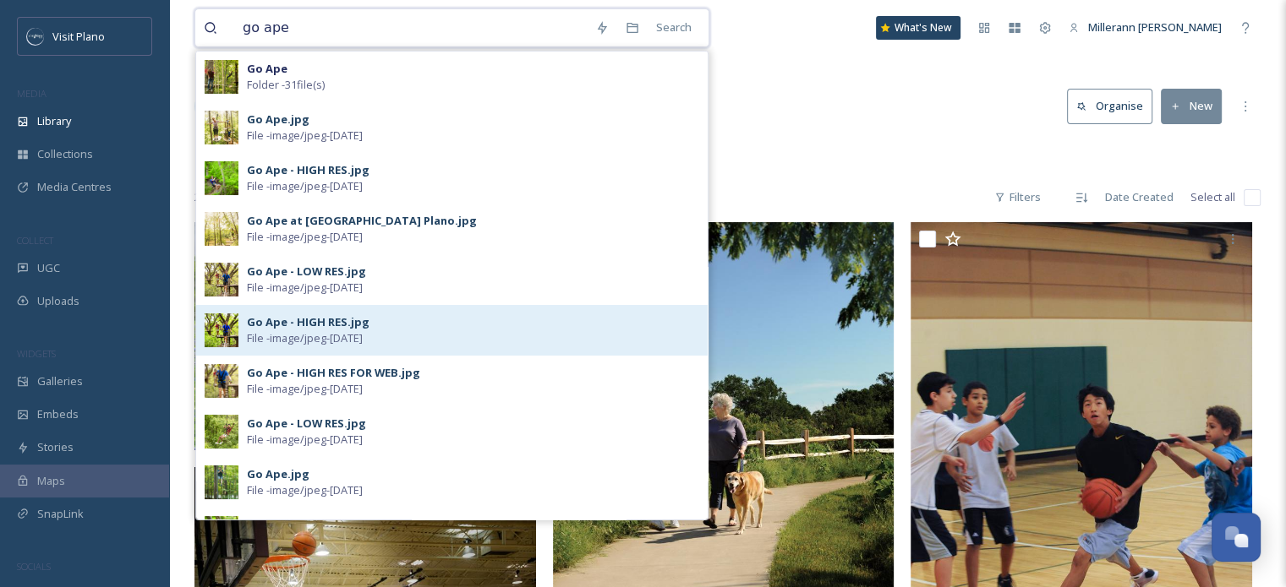
type input "go ape"
click at [225, 330] on img at bounding box center [222, 331] width 34 height 34
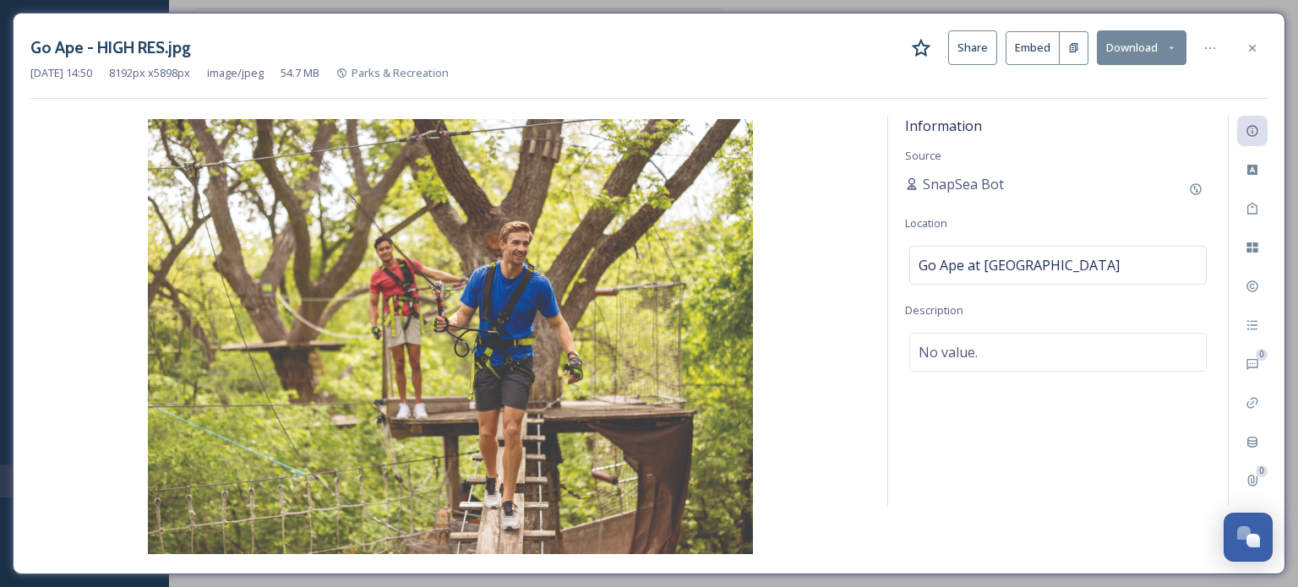
click at [969, 46] on button "Share" at bounding box center [972, 47] width 49 height 35
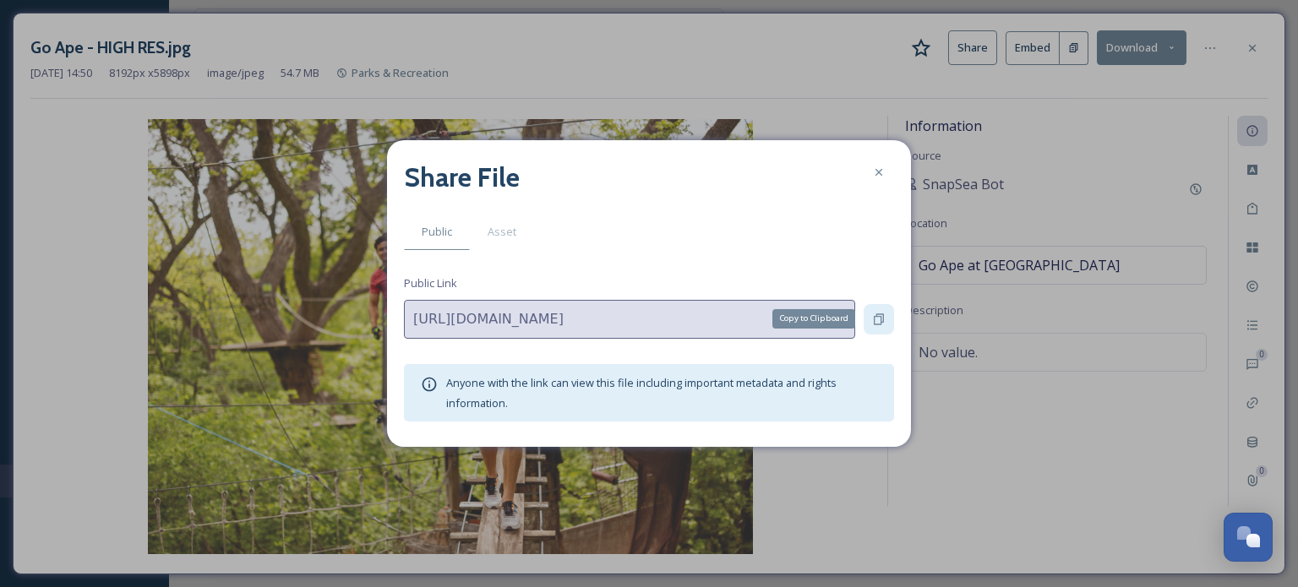
click at [880, 314] on icon at bounding box center [879, 319] width 10 height 11
